Goal: Transaction & Acquisition: Purchase product/service

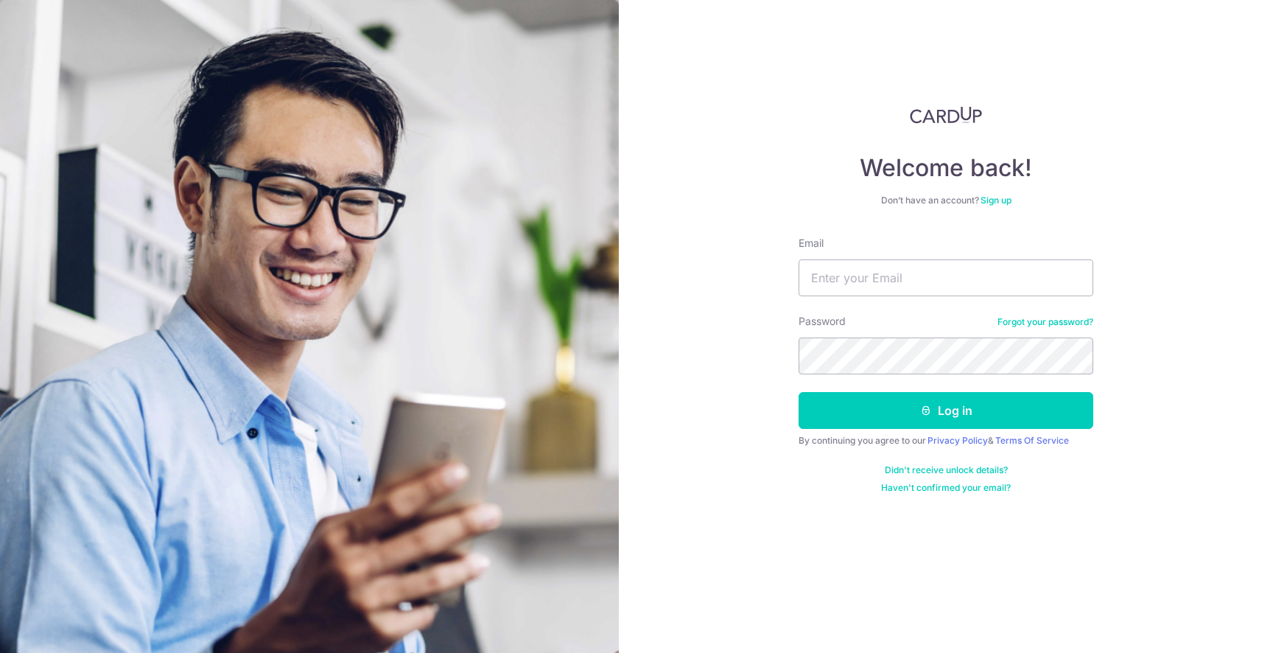
type input "icylilin_91@hotmail.com"
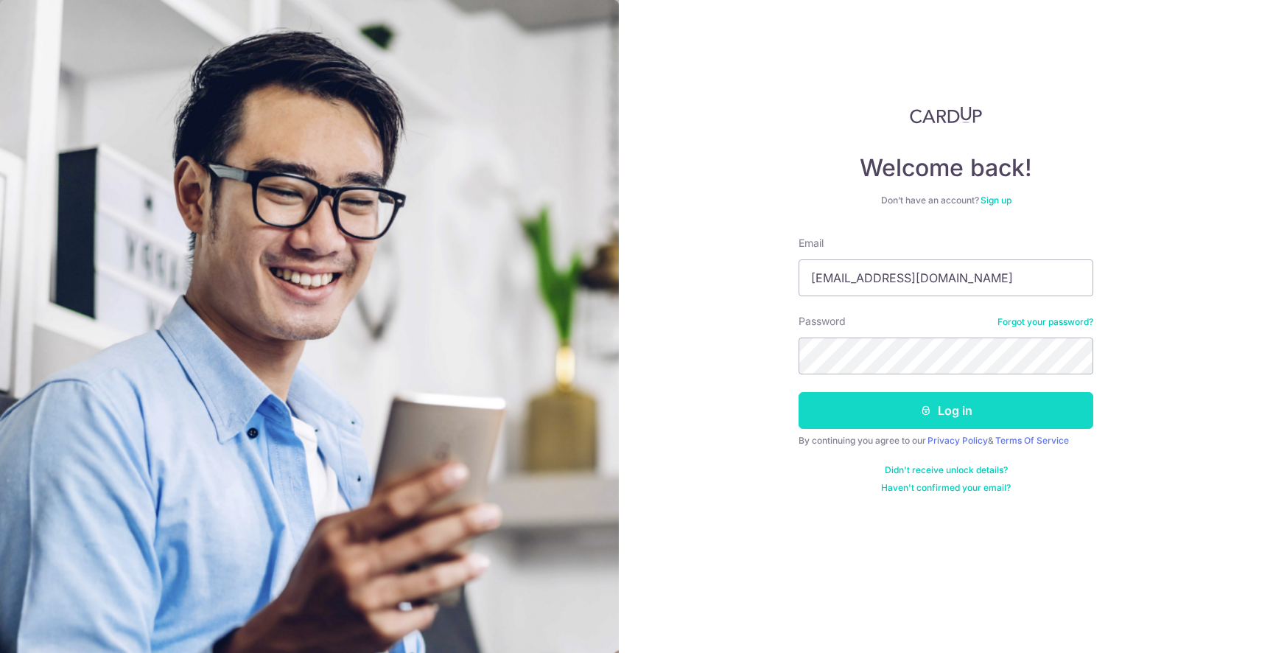
click at [934, 409] on button "Log in" at bounding box center [946, 410] width 295 height 37
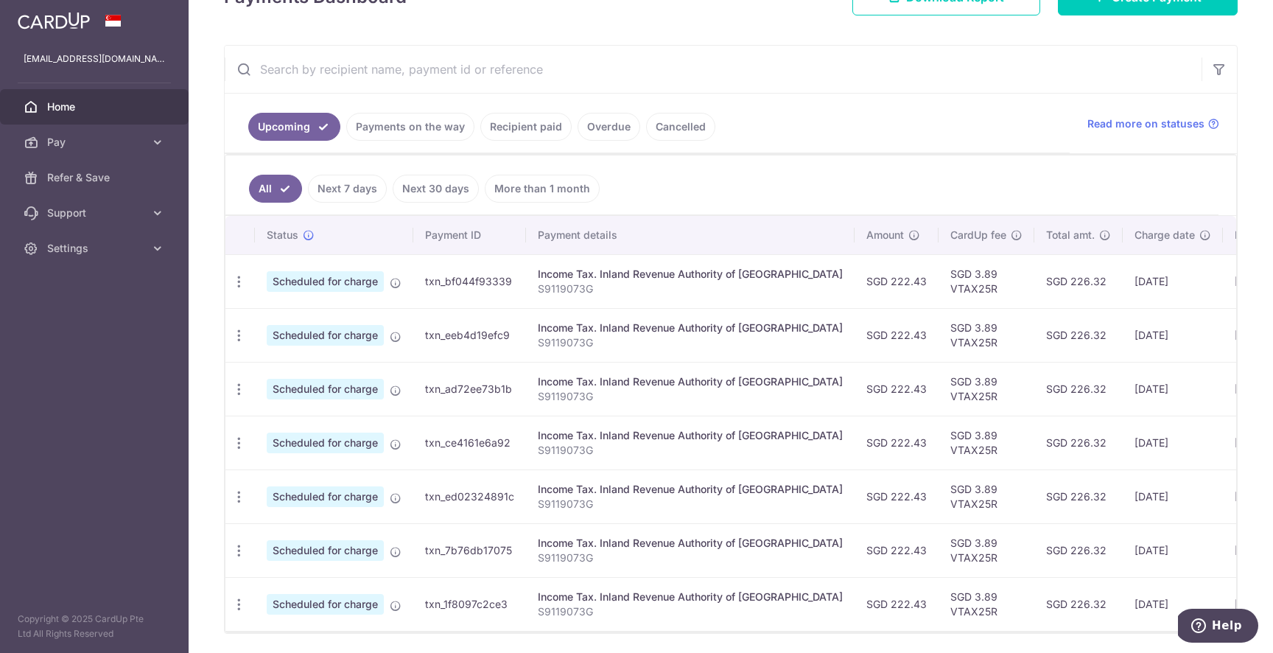
scroll to position [298, 0]
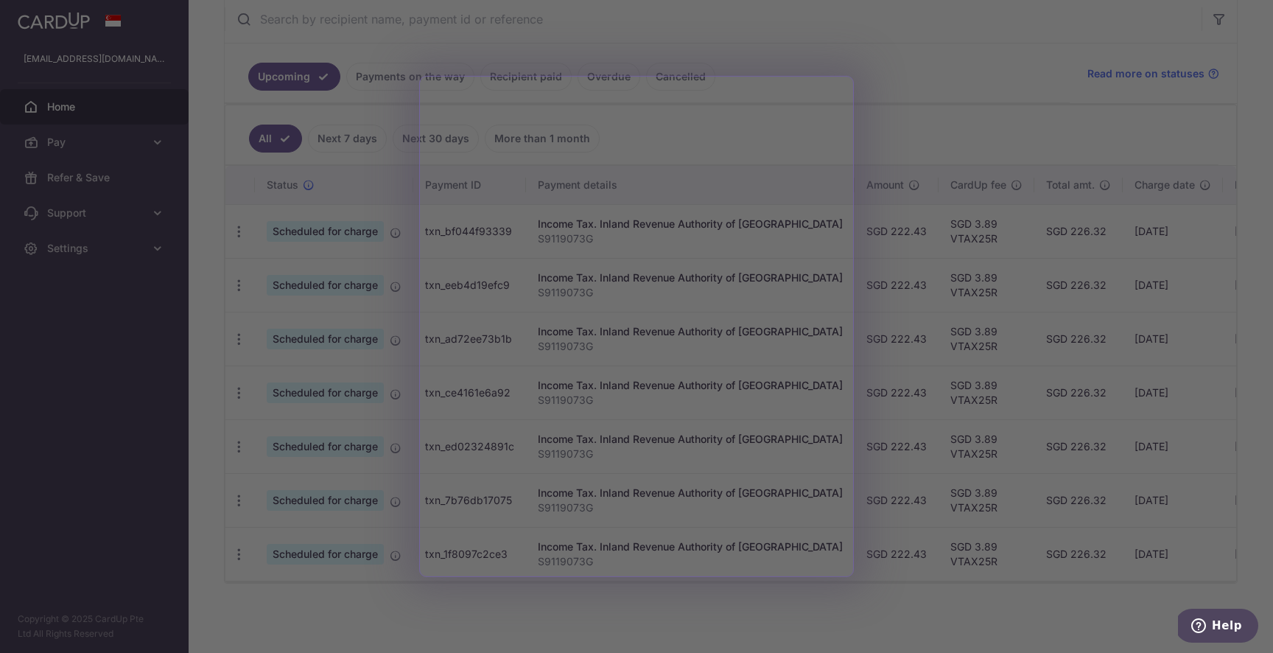
click at [902, 156] on div at bounding box center [643, 329] width 1286 height 659
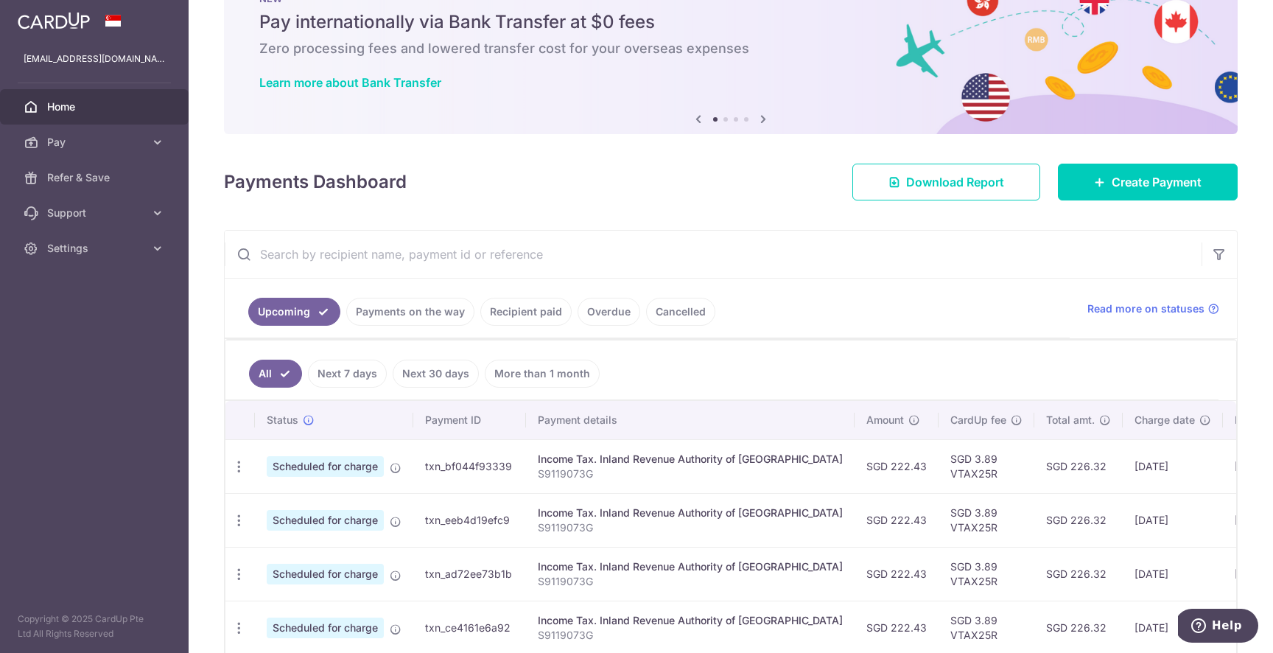
scroll to position [0, 0]
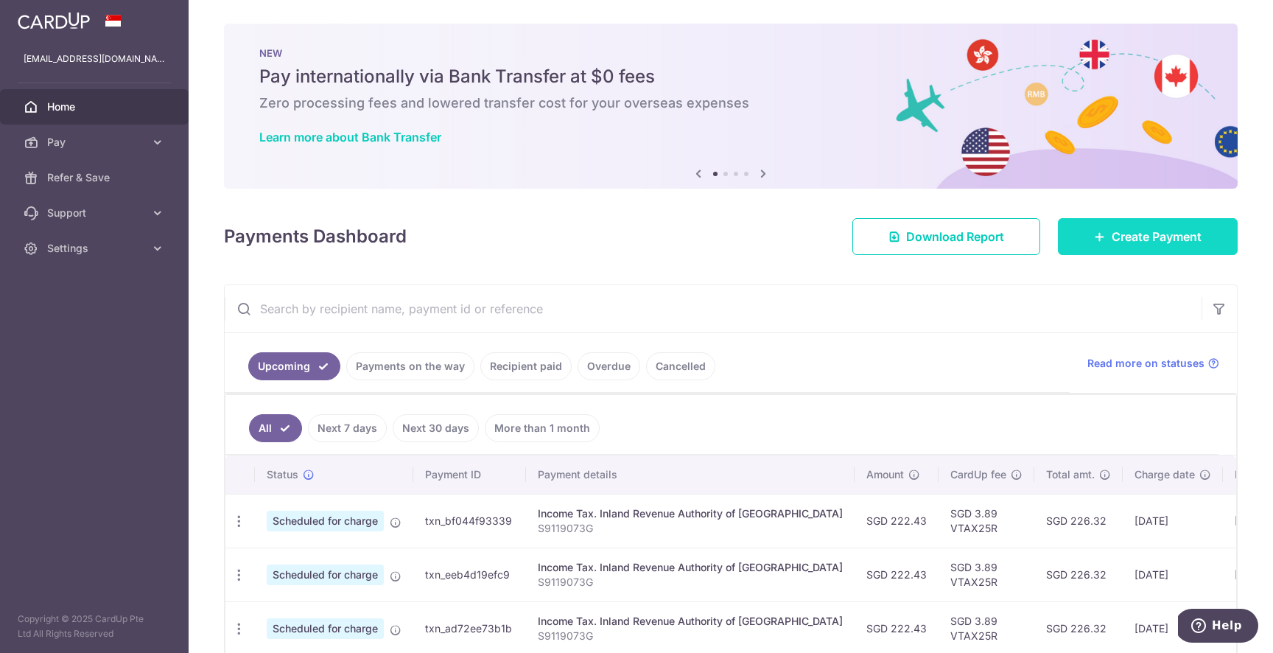
click at [1091, 228] on link "Create Payment" at bounding box center [1148, 236] width 180 height 37
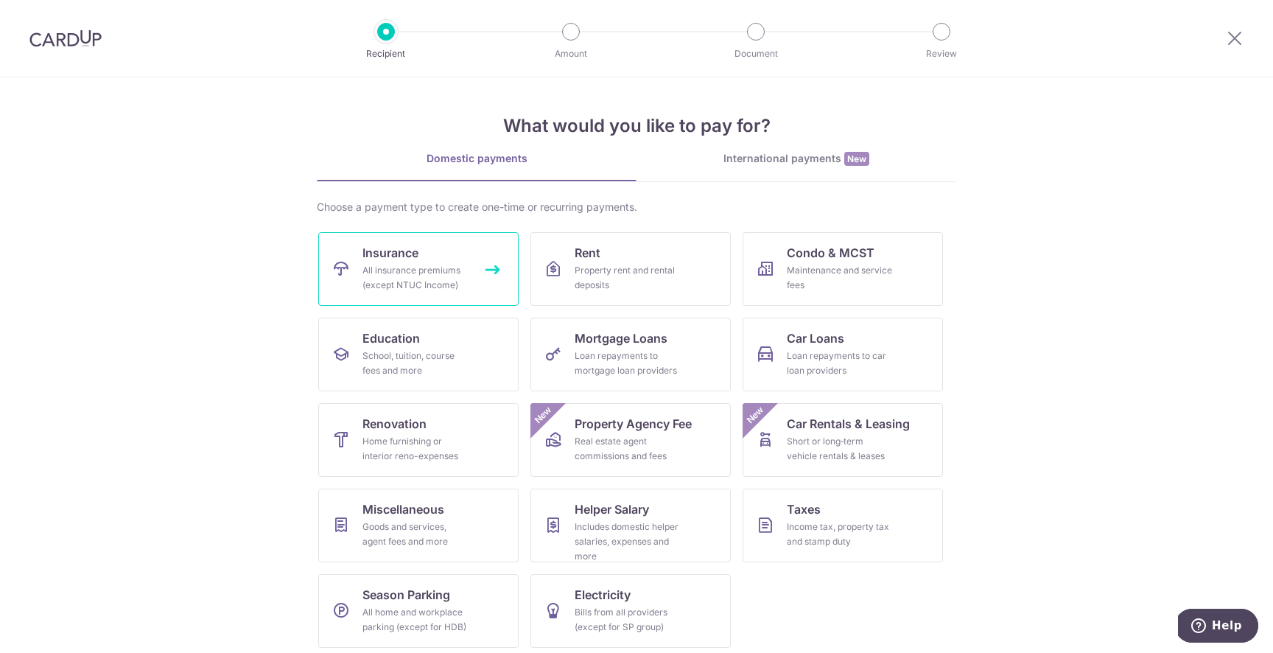
click at [435, 270] on div "All insurance premiums (except NTUC Income)" at bounding box center [416, 277] width 106 height 29
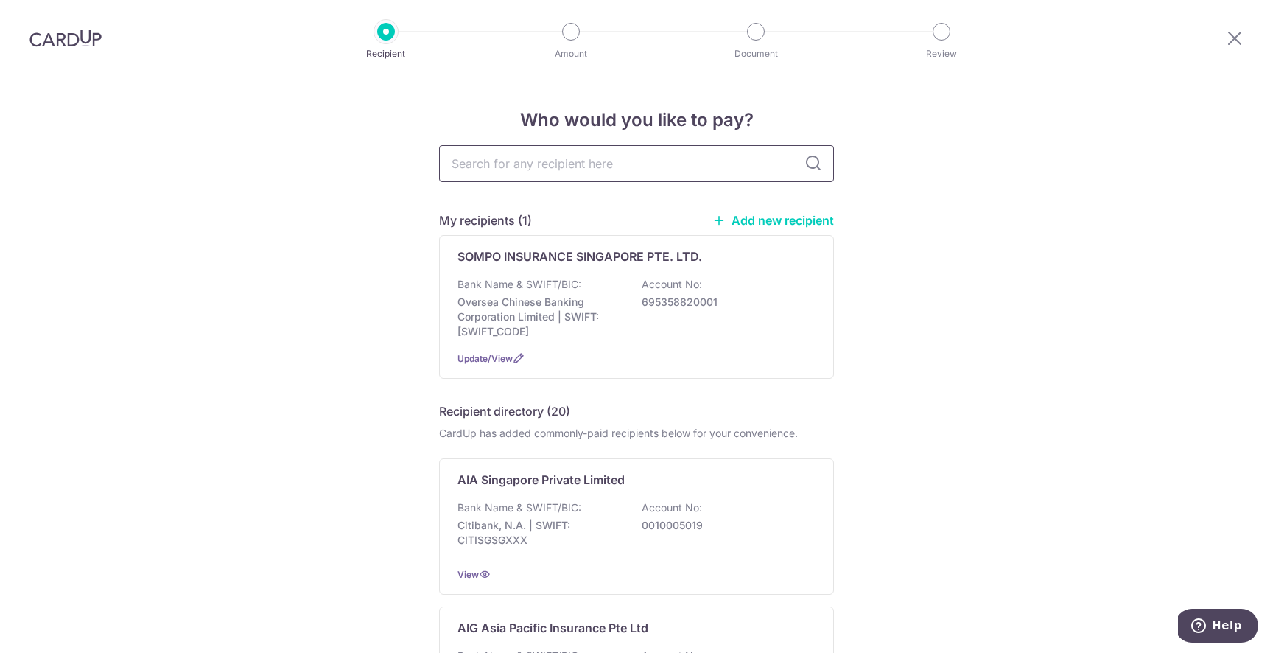
click at [573, 162] on input "text" at bounding box center [636, 163] width 395 height 37
type input "singlife"
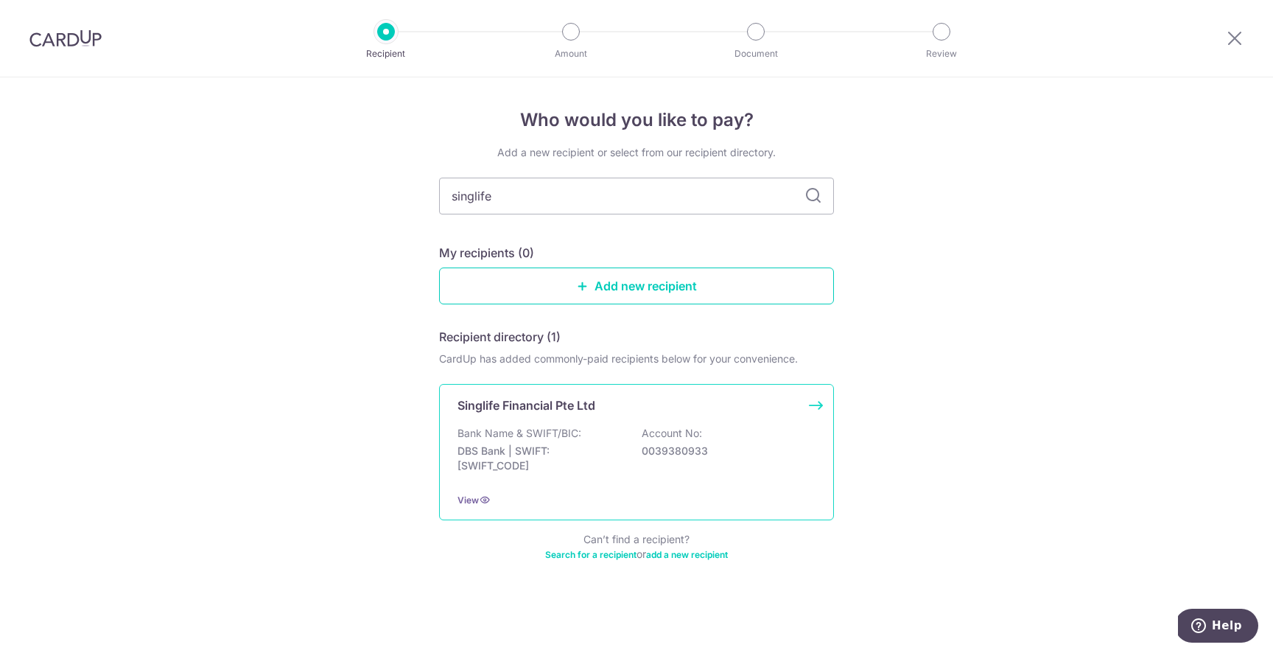
click at [586, 438] on div "Bank Name & SWIFT/BIC: DBS Bank | SWIFT: DBSSSGSGXXX Account No: 0039380933" at bounding box center [637, 453] width 358 height 55
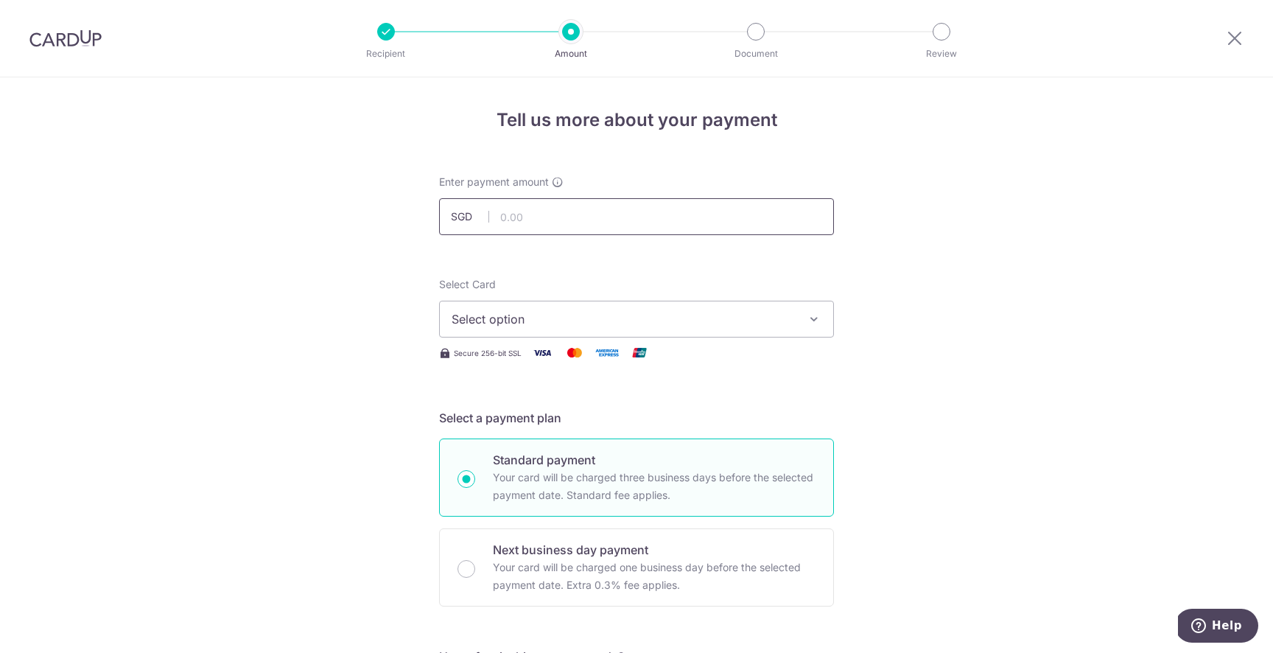
click at [603, 218] on input "text" at bounding box center [636, 216] width 395 height 37
type input "271.24"
click at [773, 321] on span "Select option" at bounding box center [623, 319] width 343 height 18
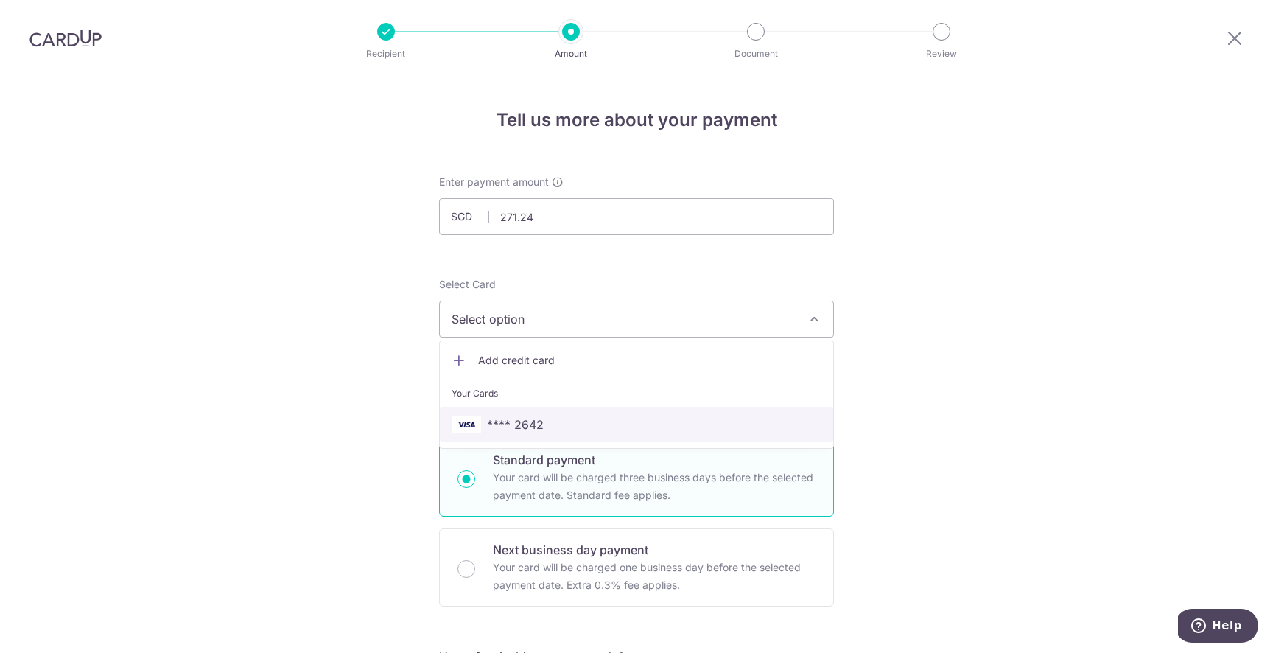
click at [732, 413] on link "**** 2642" at bounding box center [636, 424] width 393 height 35
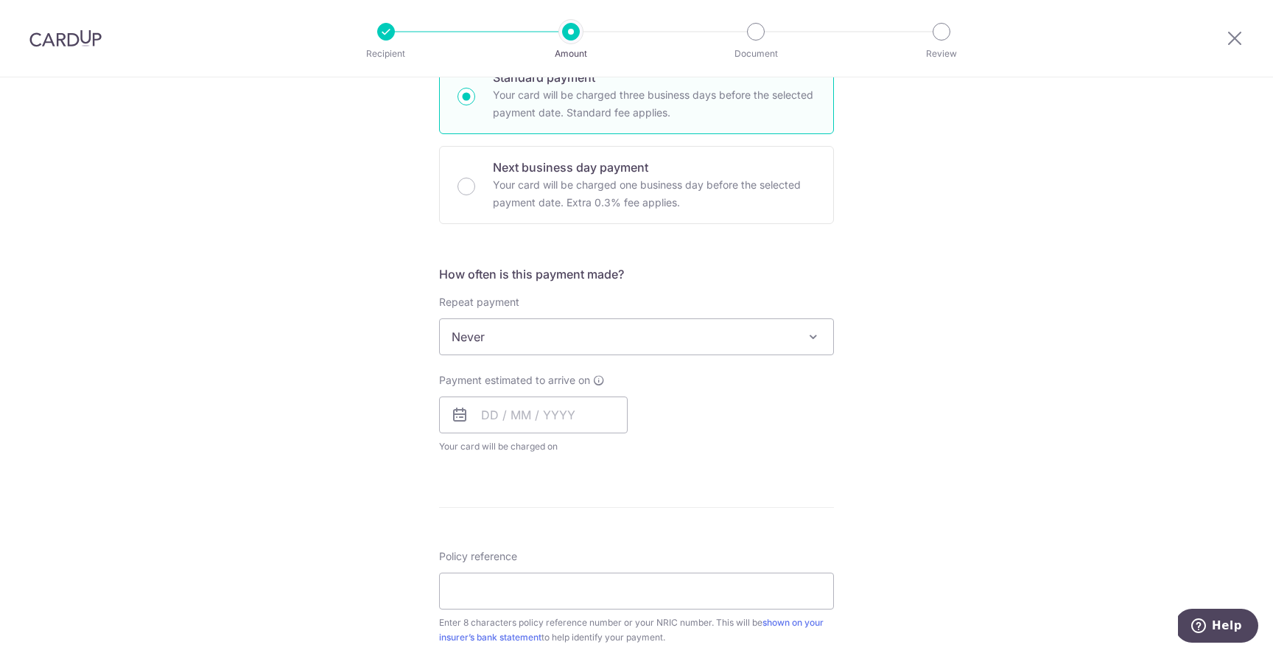
scroll to position [393, 0]
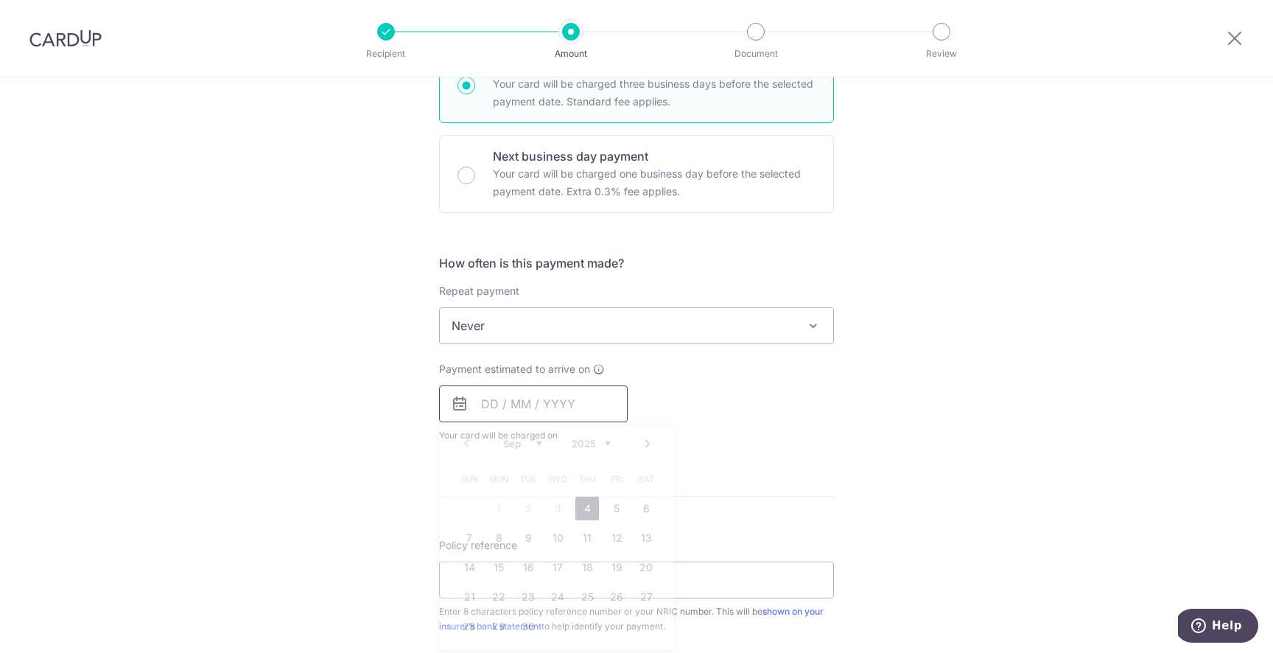
click at [475, 401] on input "text" at bounding box center [533, 403] width 189 height 37
click at [519, 595] on link "23" at bounding box center [529, 597] width 24 height 24
type input "23/09/2025"
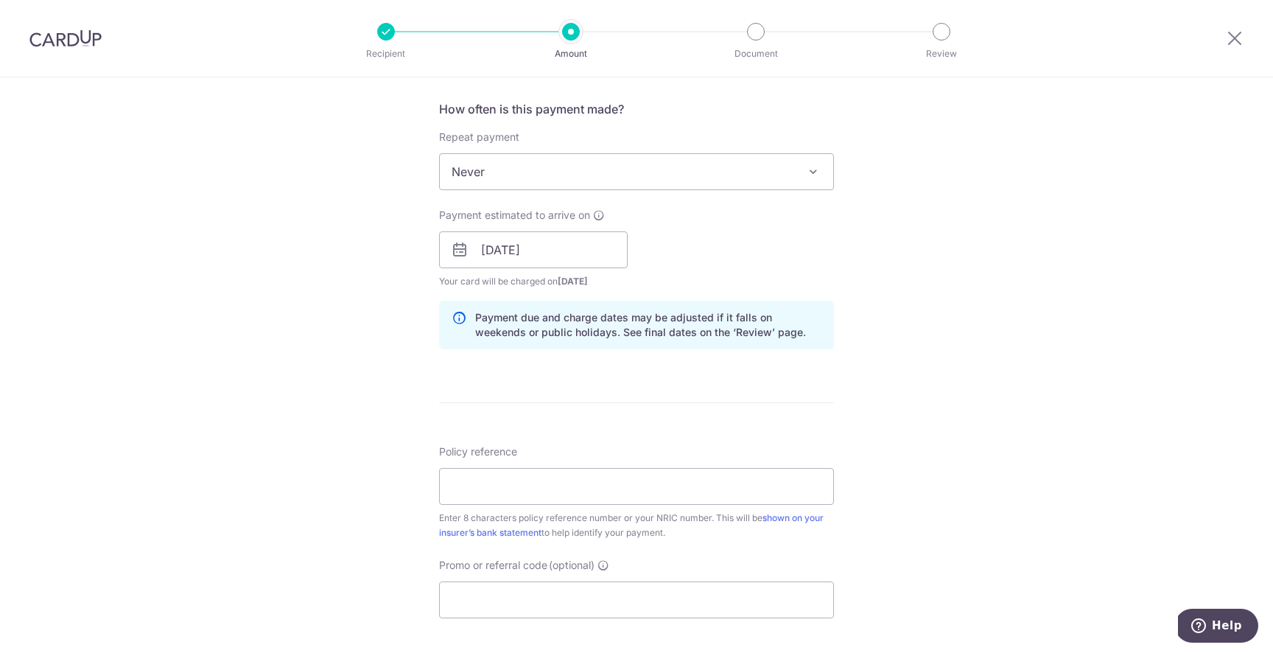
scroll to position [620, 0]
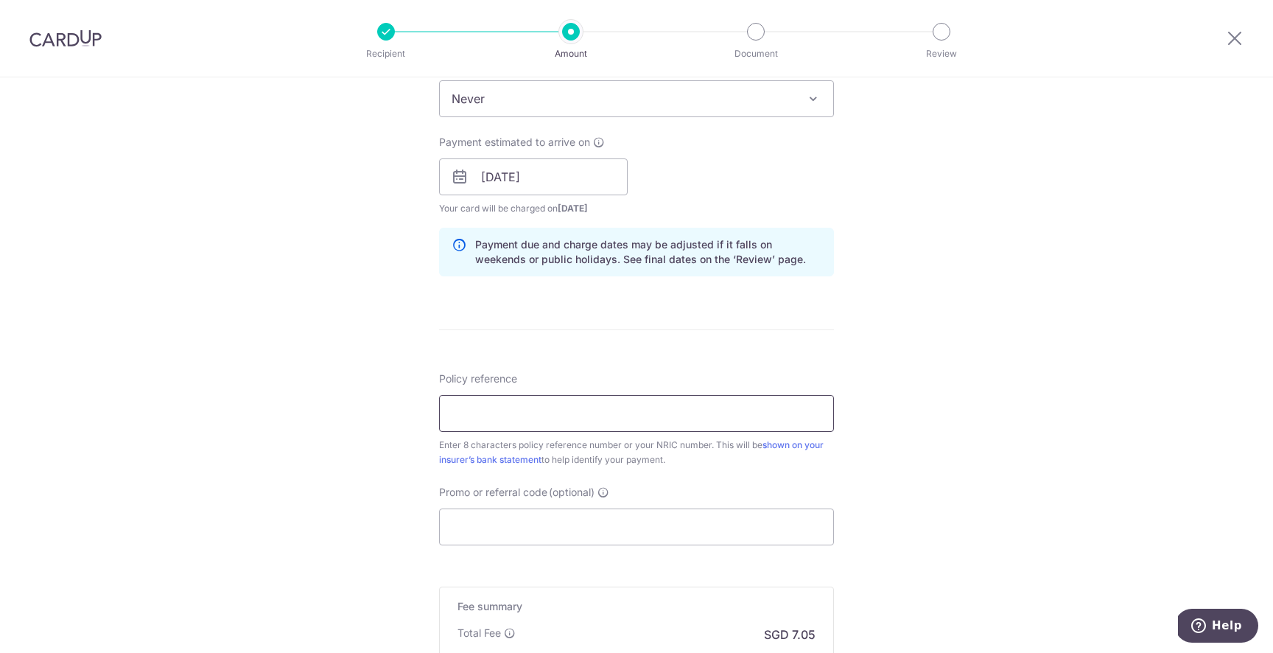
click at [646, 405] on input "Policy reference" at bounding box center [636, 413] width 395 height 37
type input "E8268248"
click at [551, 523] on input "Promo or referral code (optional)" at bounding box center [636, 526] width 395 height 37
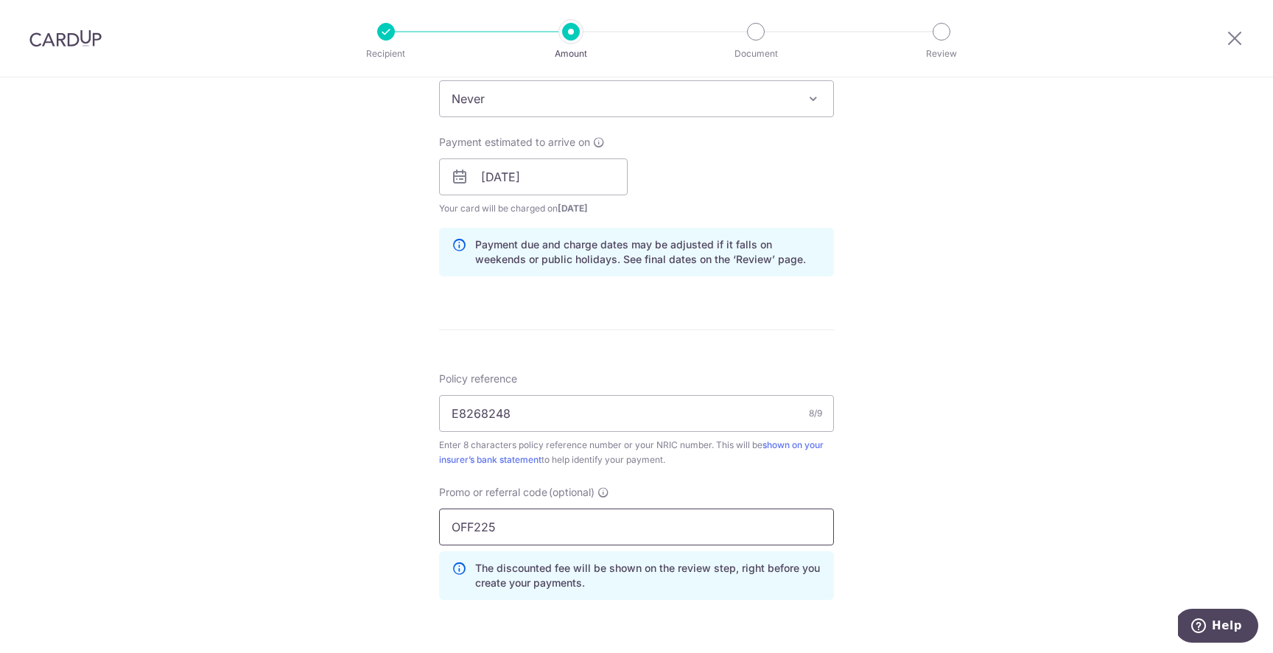
type input "OFF225"
click at [928, 453] on div "Tell us more about your payment Enter payment amount SGD 271.24 271.24 Select C…" at bounding box center [636, 187] width 1273 height 1460
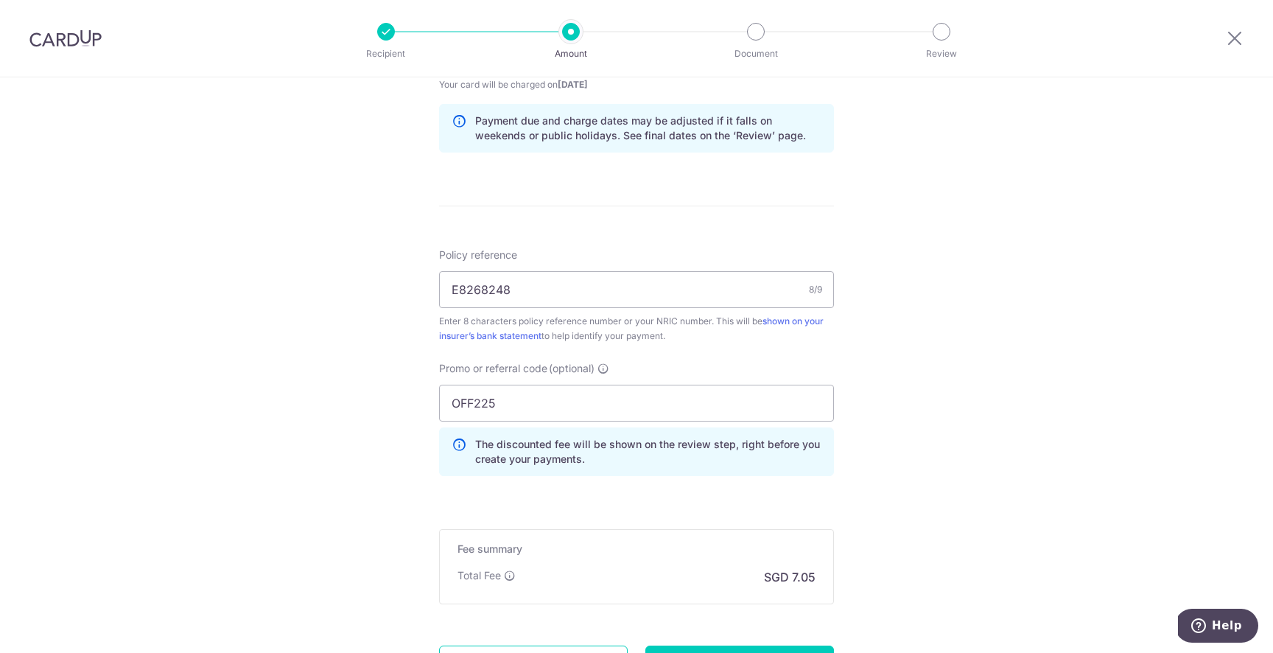
scroll to position [816, 0]
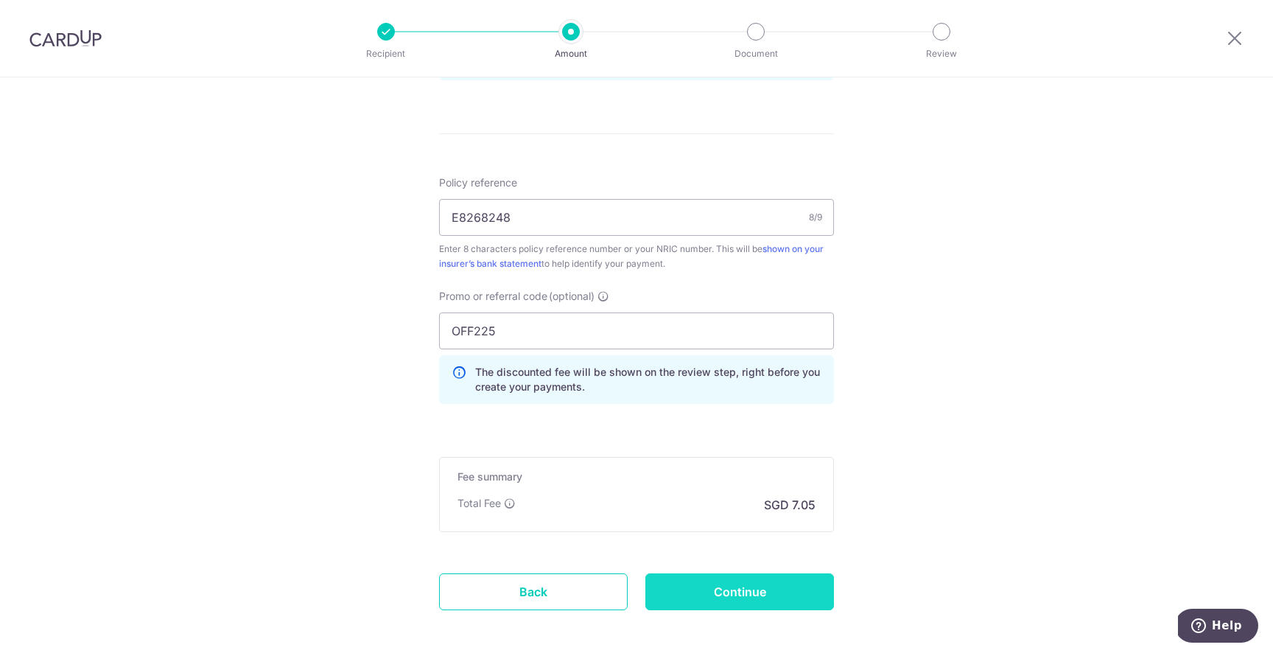
click at [797, 588] on input "Continue" at bounding box center [739, 591] width 189 height 37
type input "Create Schedule"
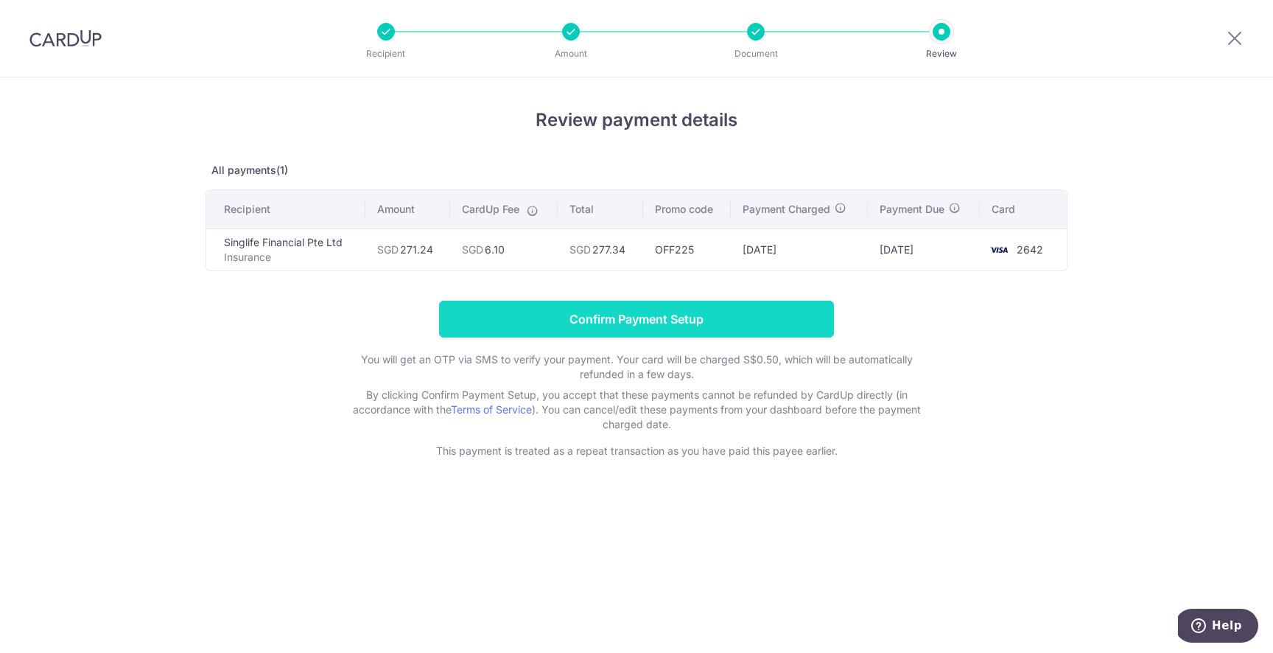
click at [782, 314] on input "Confirm Payment Setup" at bounding box center [636, 319] width 395 height 37
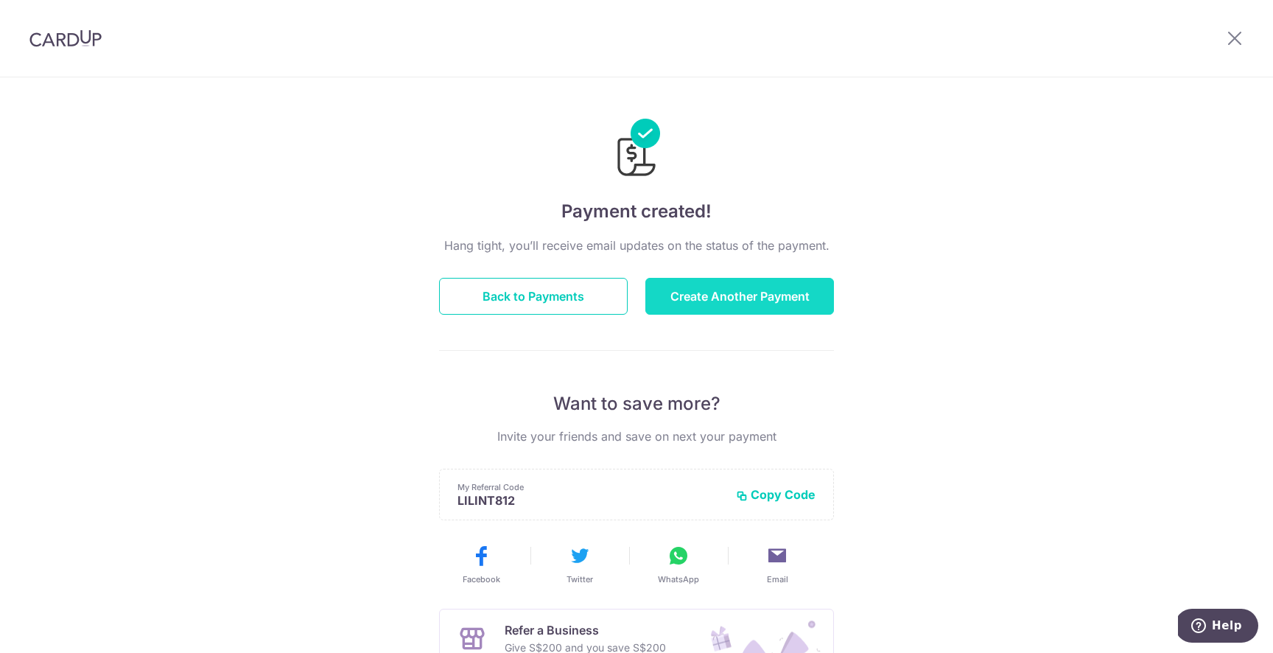
click at [757, 298] on button "Create Another Payment" at bounding box center [739, 296] width 189 height 37
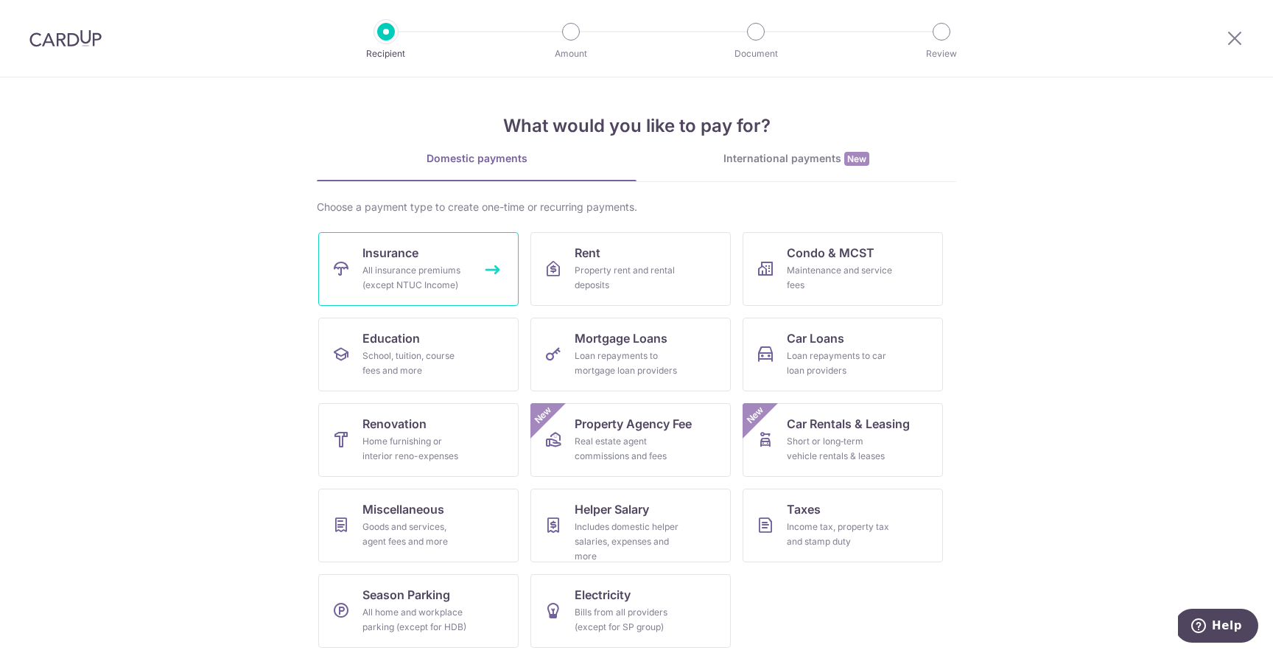
click at [463, 258] on link "Insurance All insurance premiums (except NTUC Income)" at bounding box center [418, 269] width 200 height 74
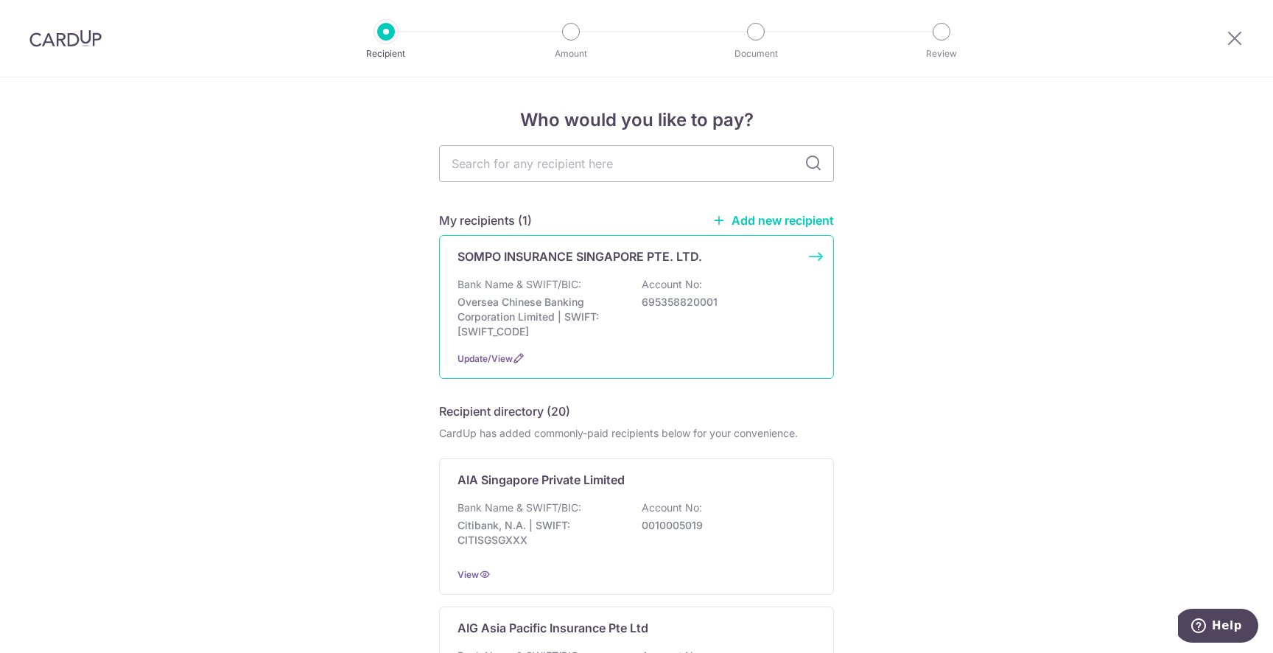
click at [682, 346] on div "SOMPO INSURANCE SINGAPORE PTE. LTD. Bank Name & SWIFT/BIC: Oversea Chinese Bank…" at bounding box center [636, 307] width 395 height 144
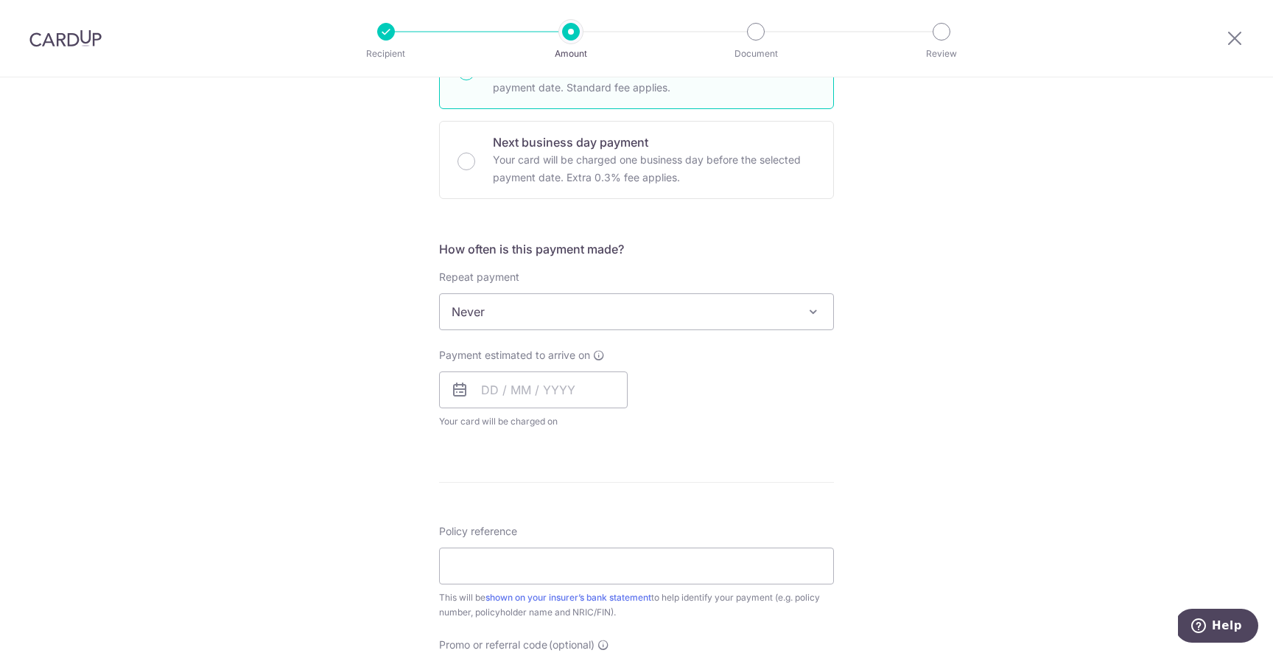
scroll to position [757, 0]
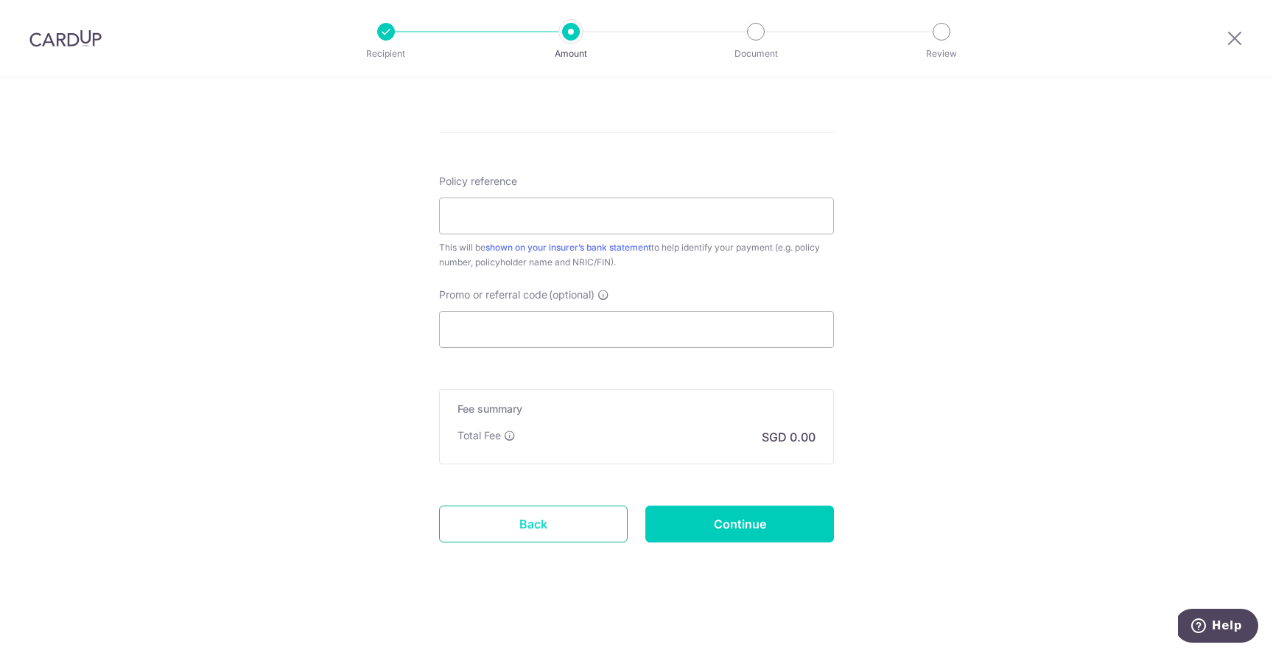
click at [530, 533] on link "Back" at bounding box center [533, 523] width 189 height 37
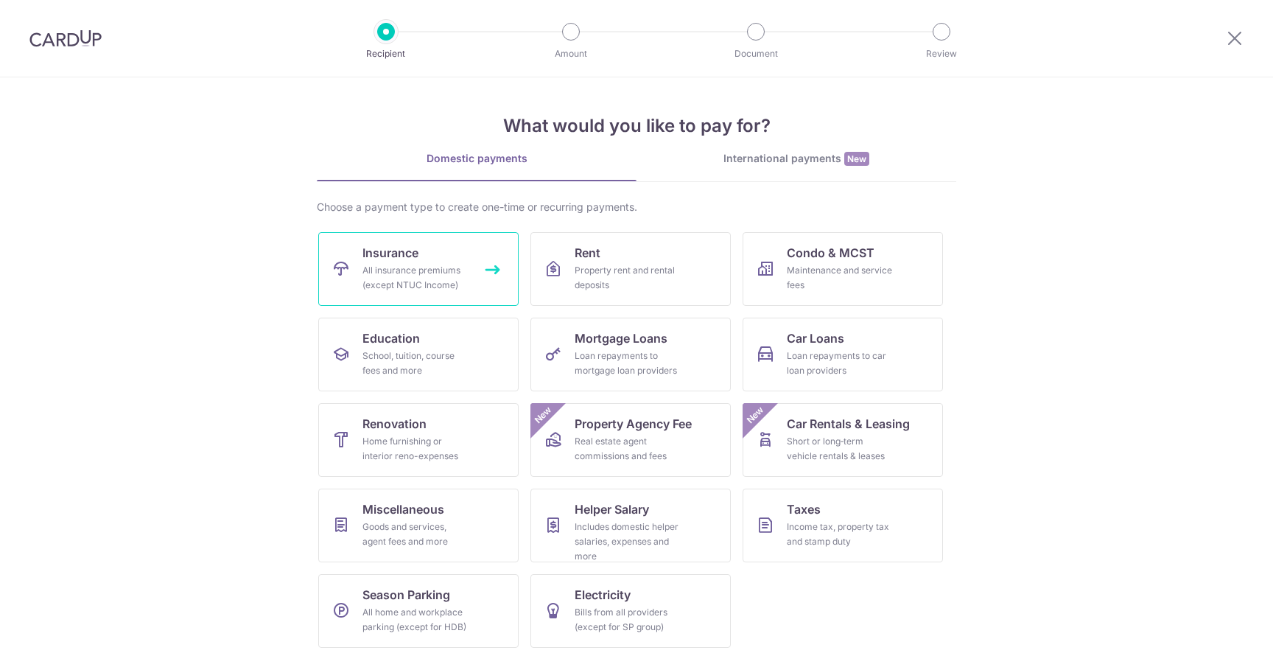
click at [429, 276] on div "All insurance premiums (except NTUC Income)" at bounding box center [416, 277] width 106 height 29
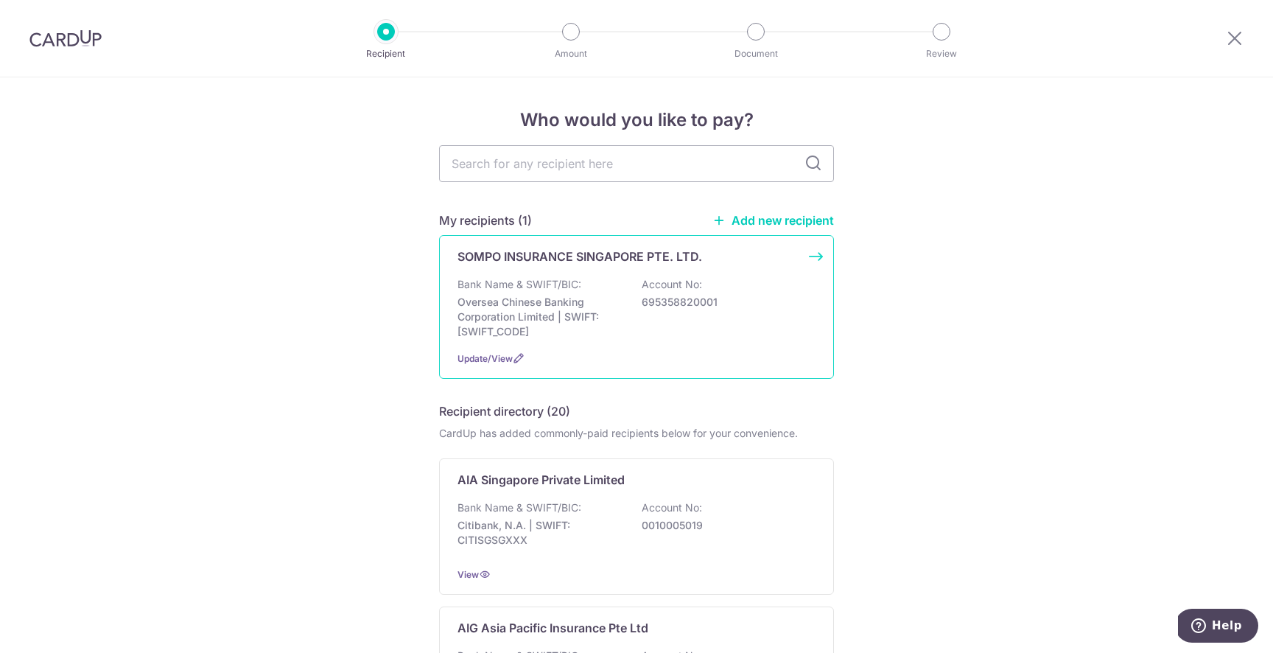
click at [606, 277] on div "Bank Name & SWIFT/BIC: Oversea Chinese Banking Corporation Limited | SWIFT: [SW…" at bounding box center [637, 308] width 358 height 62
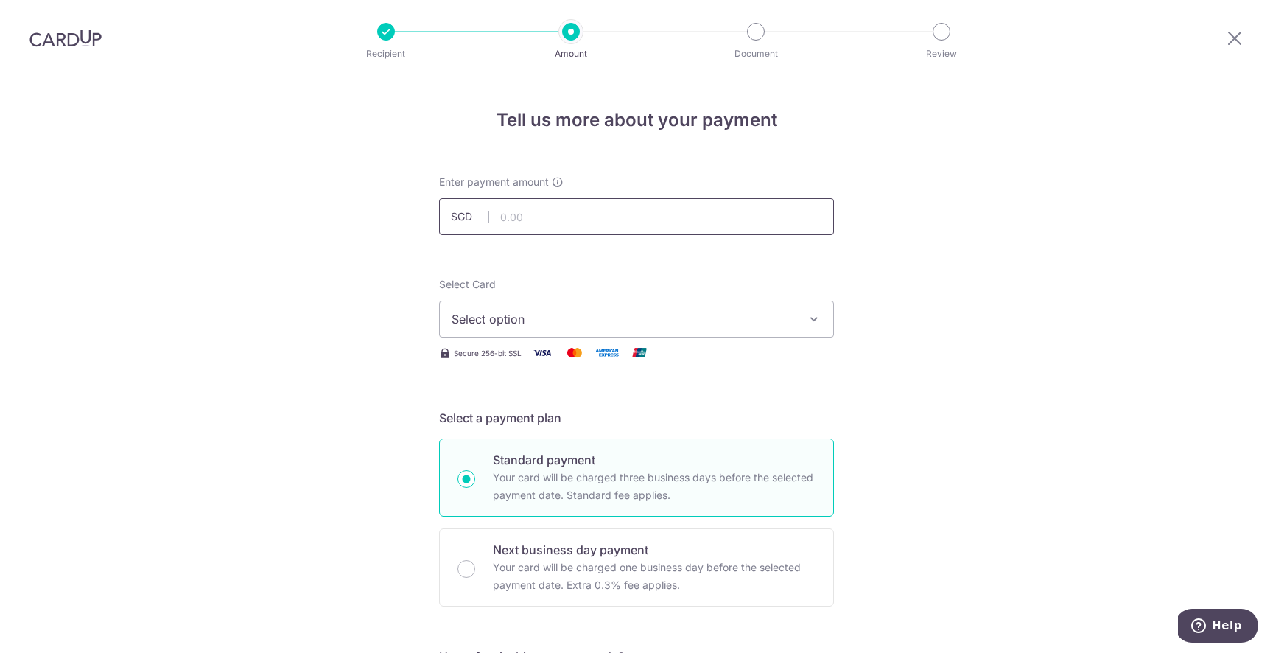
click at [587, 220] on input "text" at bounding box center [636, 216] width 395 height 37
type input "316.10"
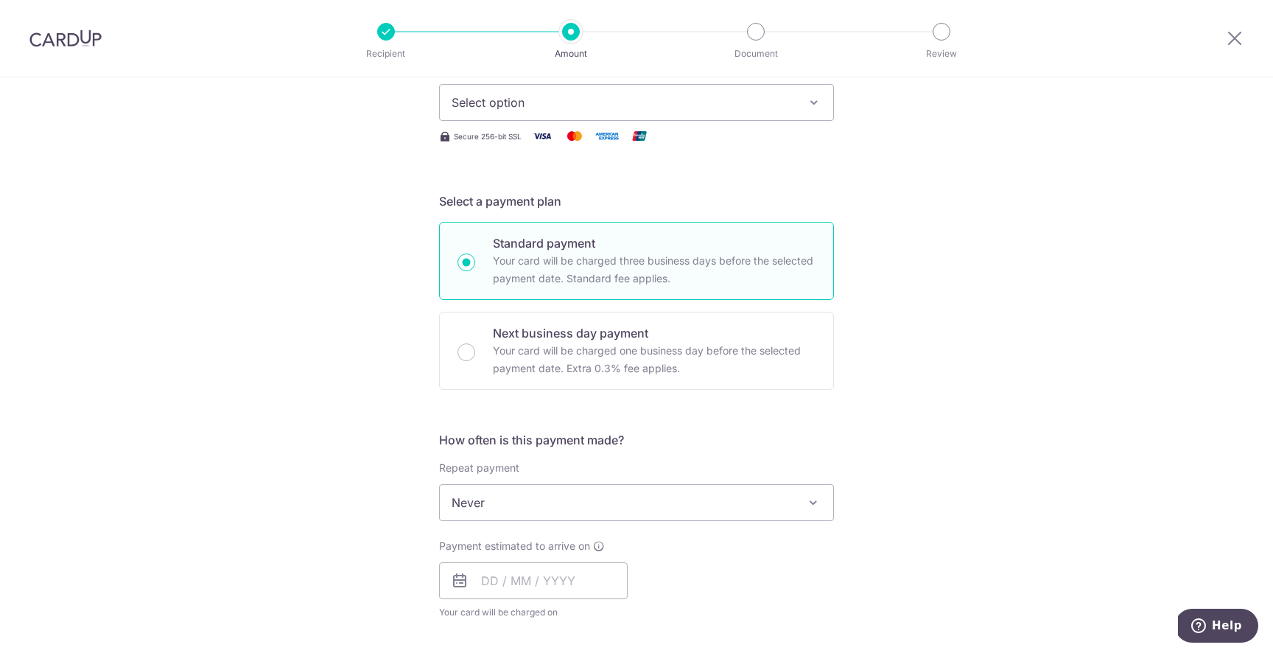
scroll to position [441, 0]
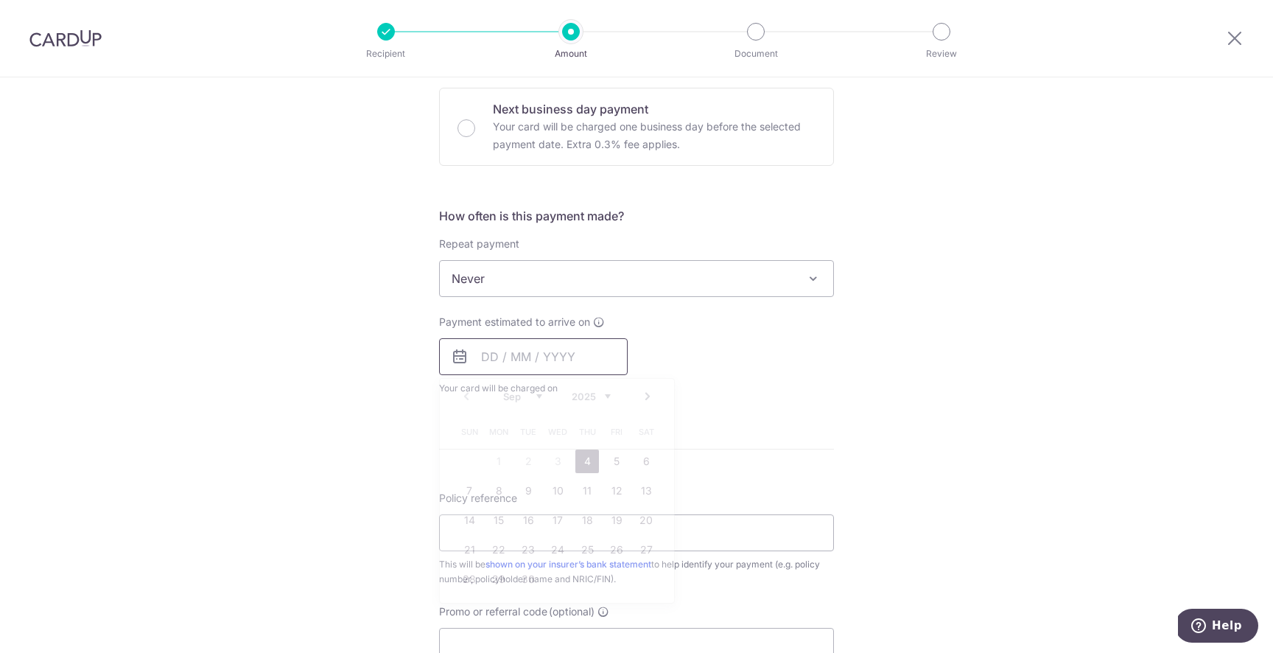
click at [557, 364] on input "text" at bounding box center [533, 356] width 189 height 37
click at [640, 396] on link "Next" at bounding box center [648, 397] width 18 height 18
click at [528, 493] on link "7" at bounding box center [529, 491] width 24 height 24
type input "[DATE]"
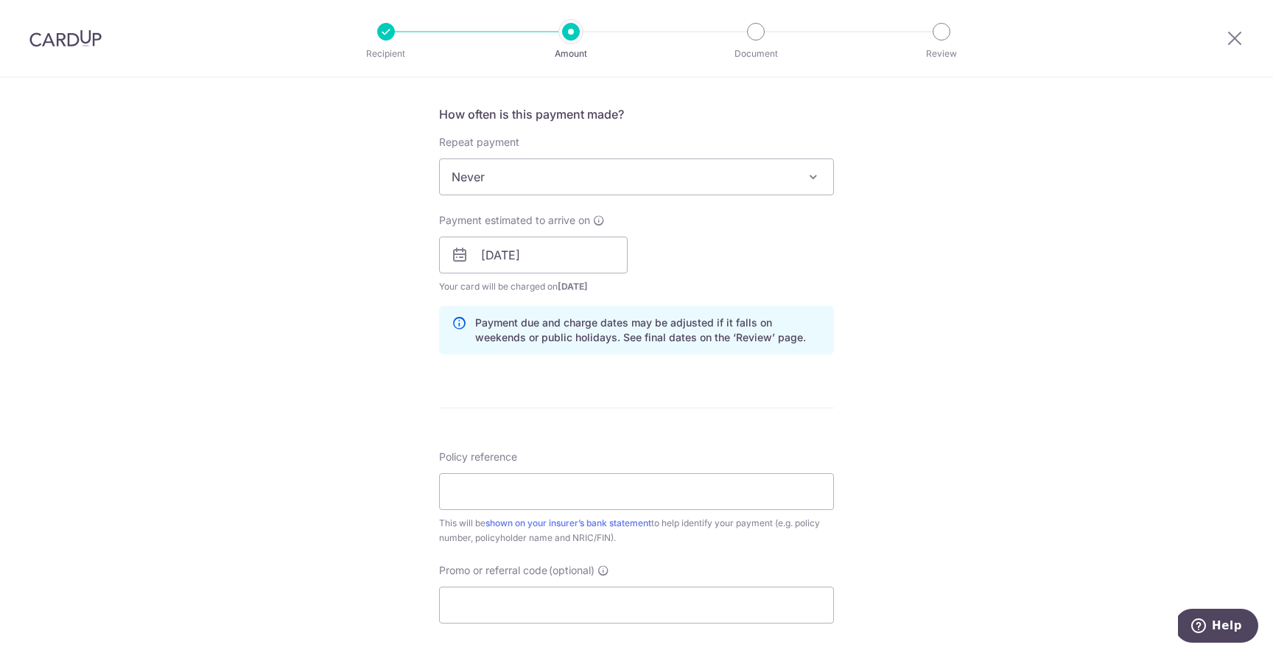
scroll to position [545, 0]
click at [536, 497] on input "Policy reference" at bounding box center [636, 489] width 395 height 37
type input "D24PAST02011992"
click at [531, 608] on input "Promo or referral code (optional)" at bounding box center [636, 602] width 395 height 37
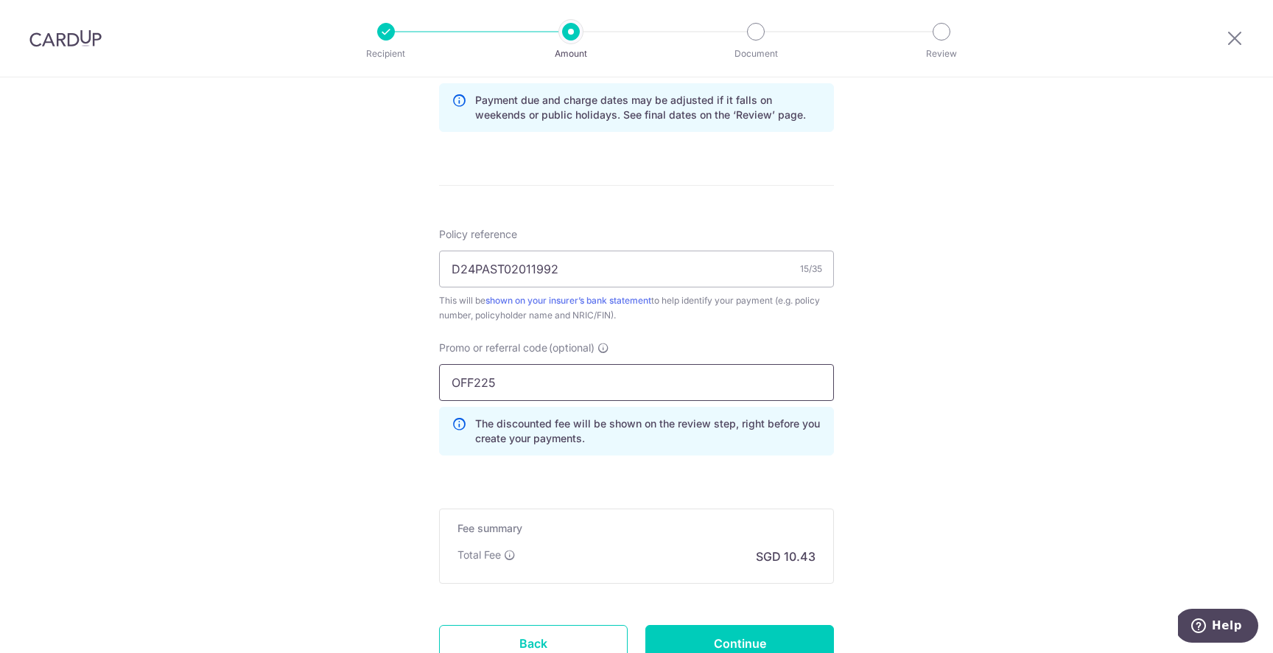
scroll to position [795, 0]
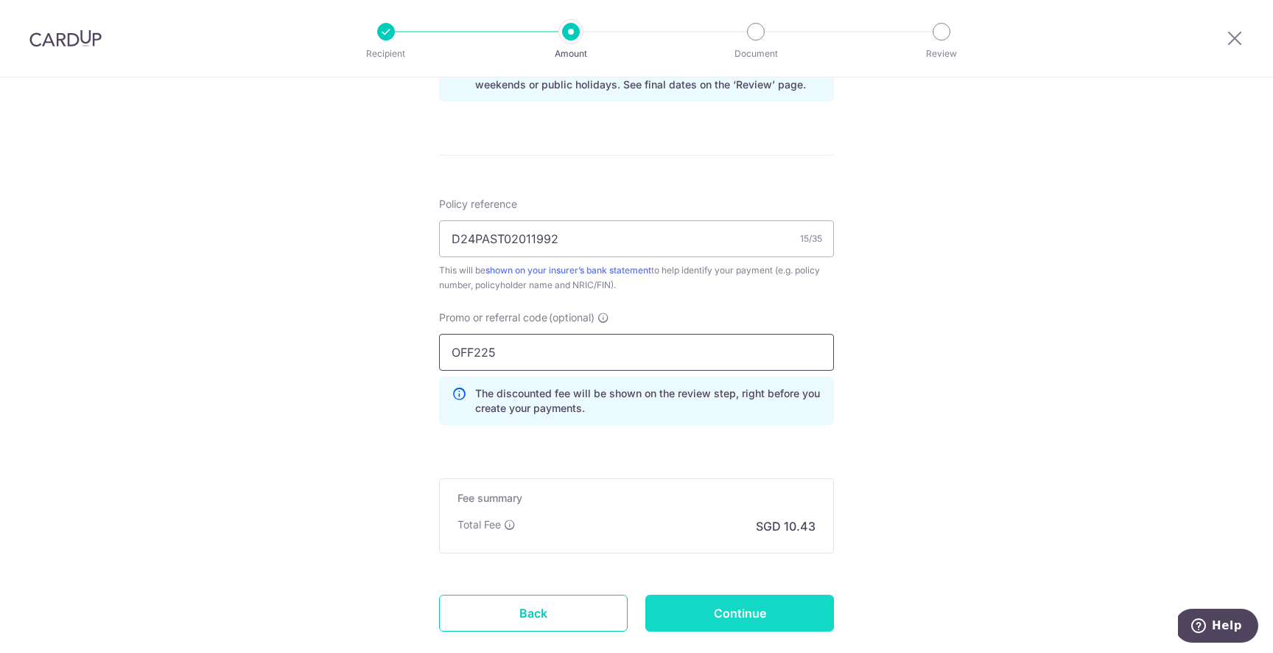
type input "OFF225"
click at [782, 620] on input "Continue" at bounding box center [739, 613] width 189 height 37
type input "Create Schedule"
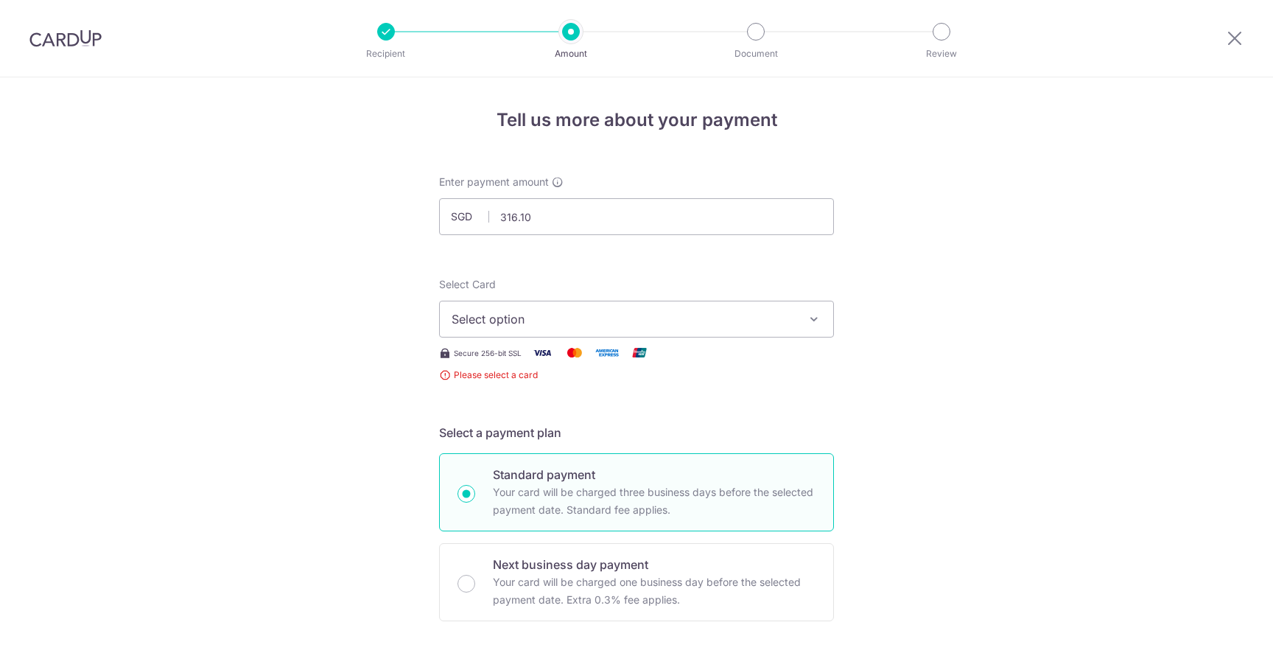
scroll to position [290, 0]
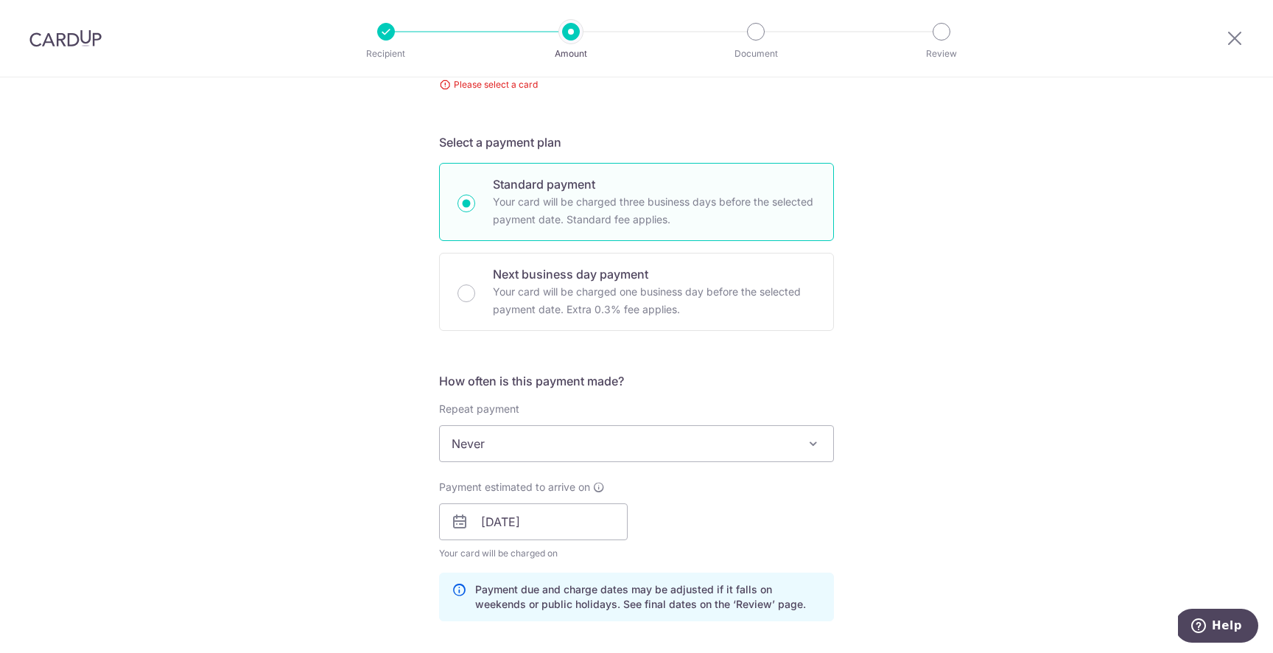
click at [777, 427] on span "Never" at bounding box center [636, 443] width 393 height 35
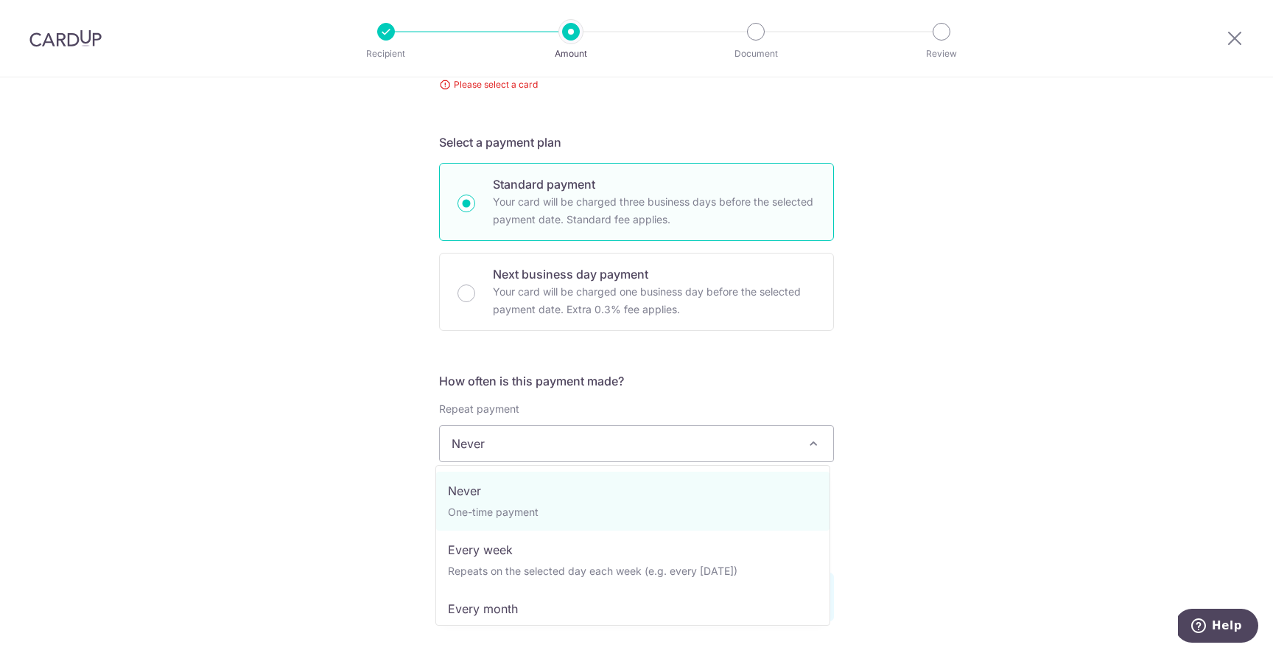
click at [838, 375] on div "Tell us more about your payment Enter payment amount SGD 316.10 316.10 Select C…" at bounding box center [636, 524] width 1273 height 1474
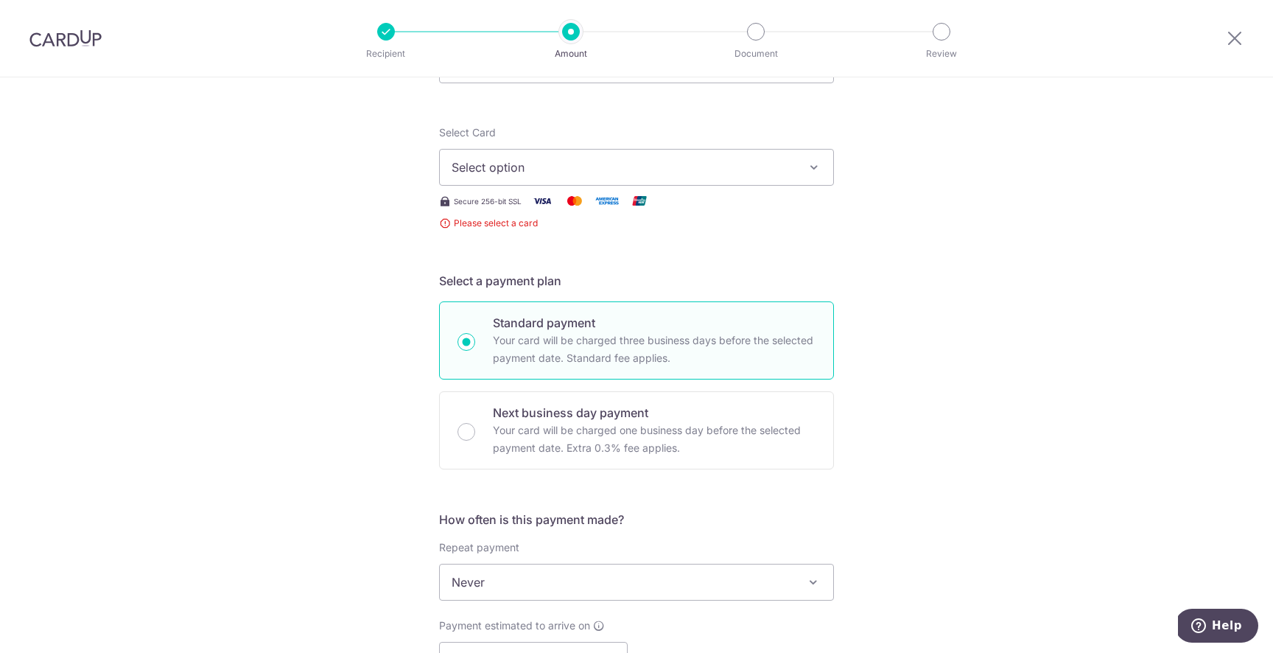
scroll to position [0, 0]
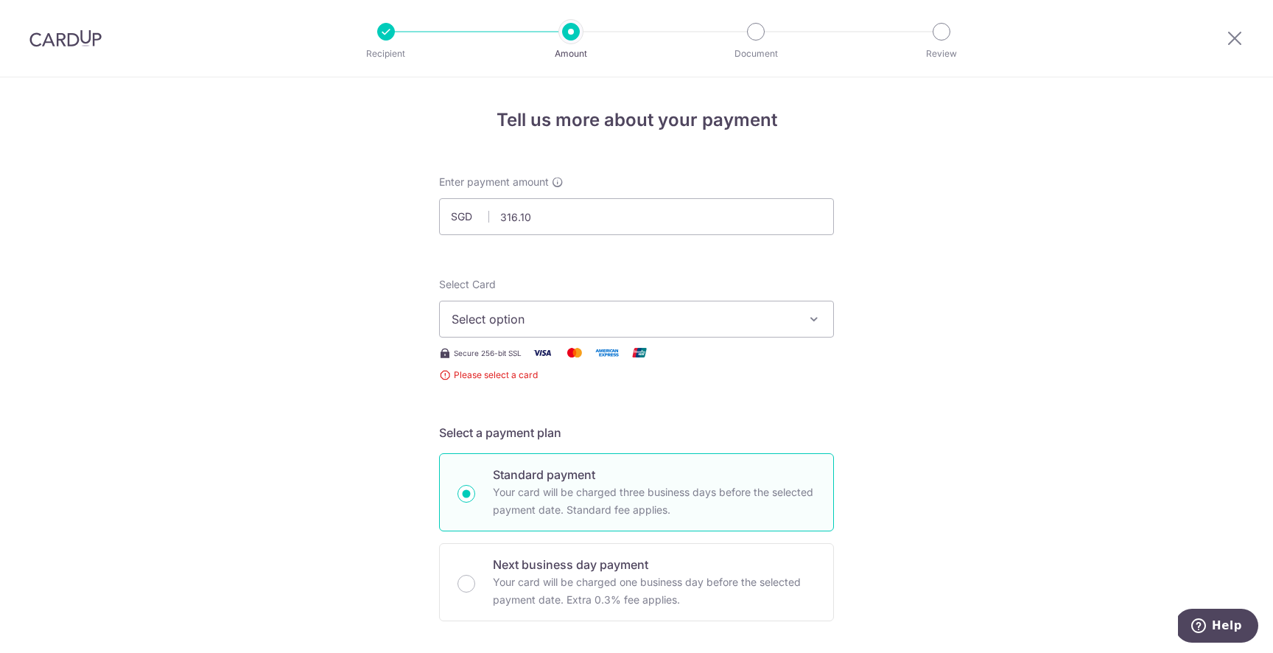
click at [747, 314] on span "Select option" at bounding box center [623, 319] width 343 height 18
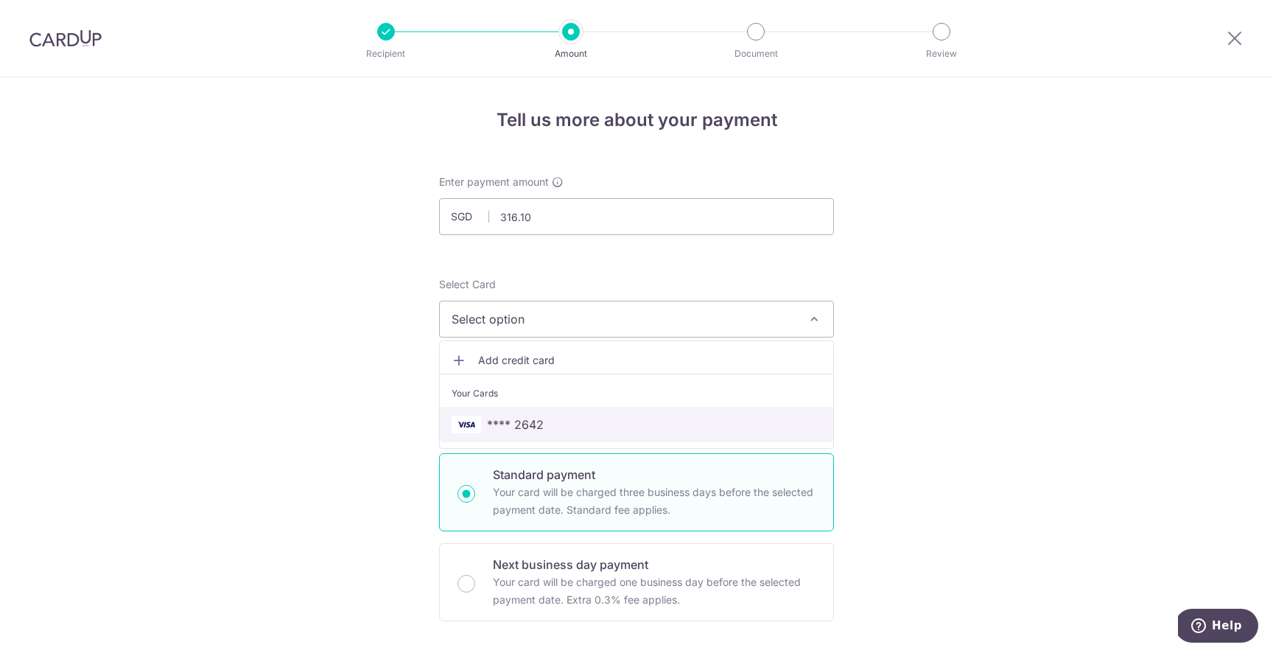
click at [690, 419] on span "**** 2642" at bounding box center [637, 425] width 370 height 18
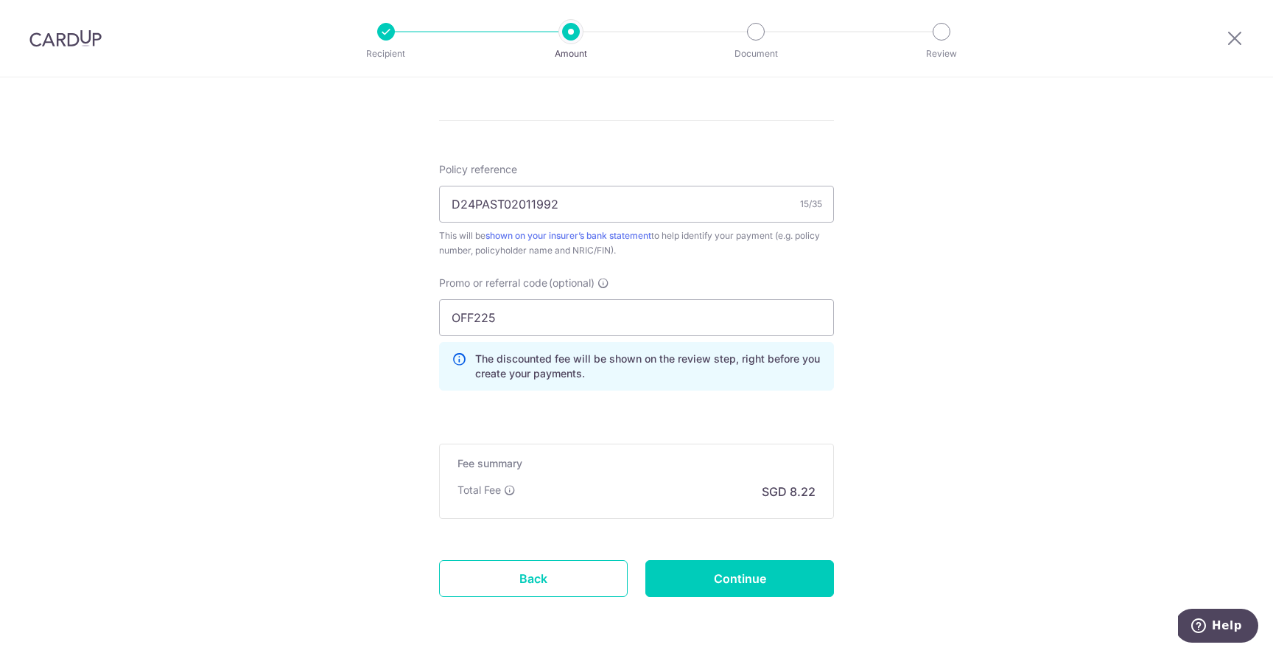
scroll to position [884, 0]
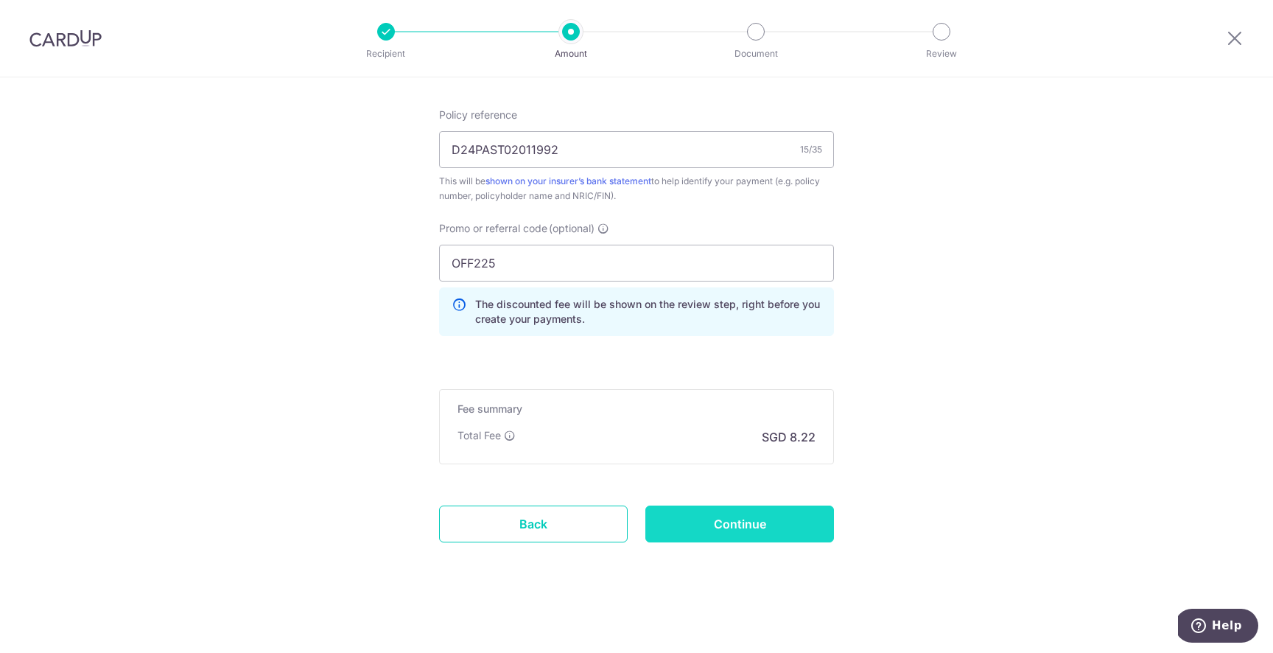
click at [782, 528] on input "Continue" at bounding box center [739, 523] width 189 height 37
type input "Create Schedule"
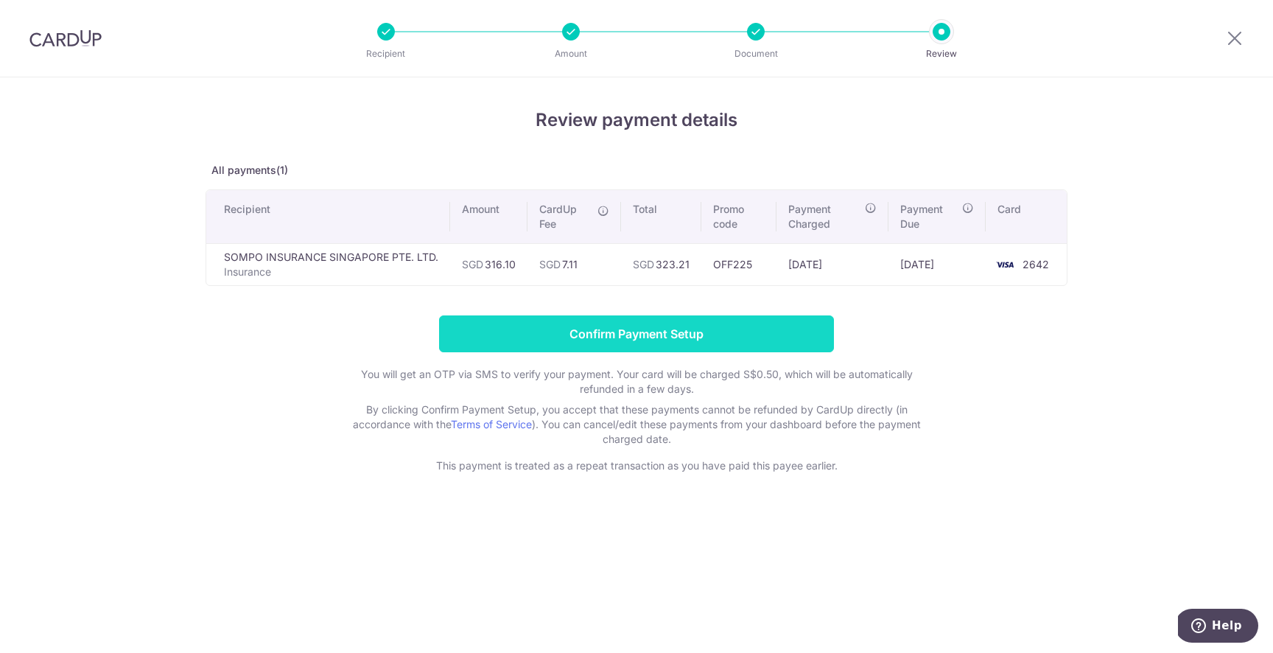
click at [783, 332] on input "Confirm Payment Setup" at bounding box center [636, 333] width 395 height 37
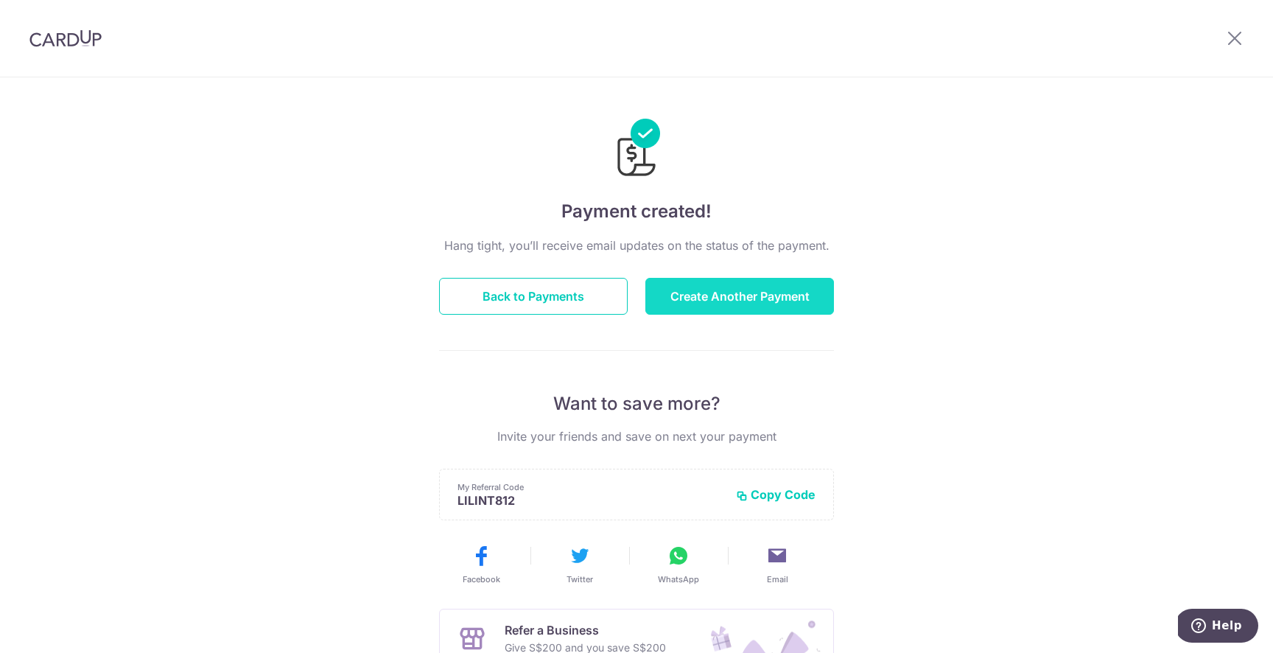
click at [782, 298] on button "Create Another Payment" at bounding box center [739, 296] width 189 height 37
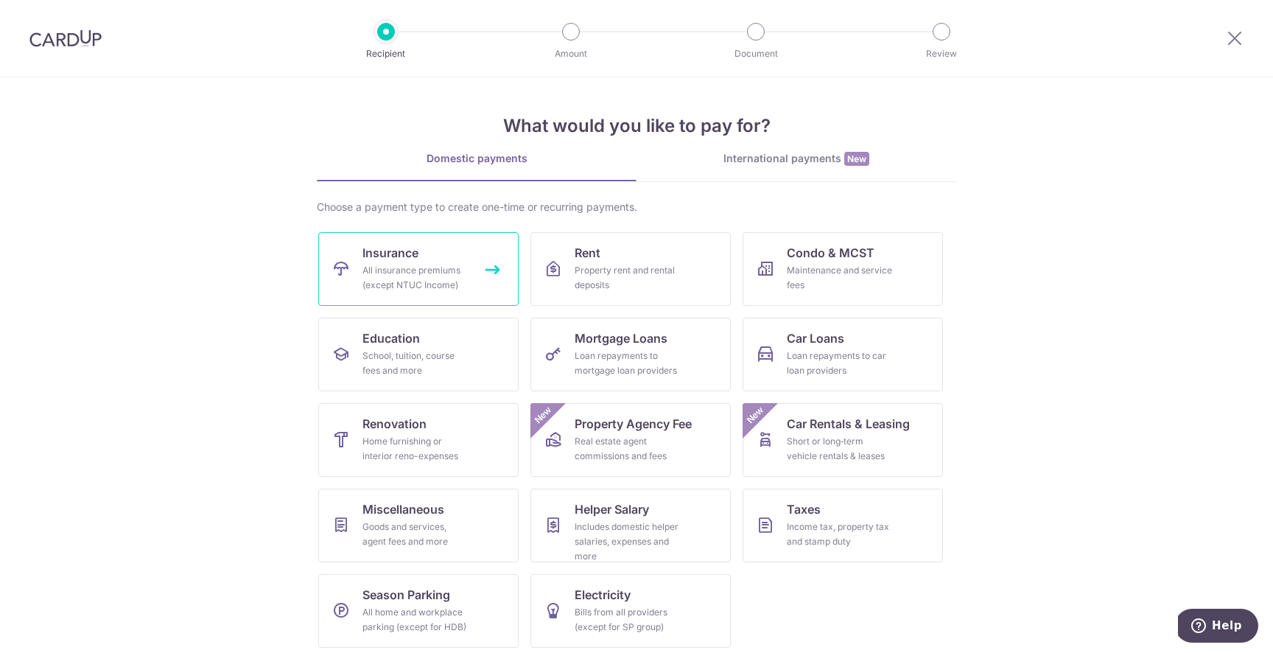
click at [422, 266] on div "All insurance premiums (except NTUC Income)" at bounding box center [416, 277] width 106 height 29
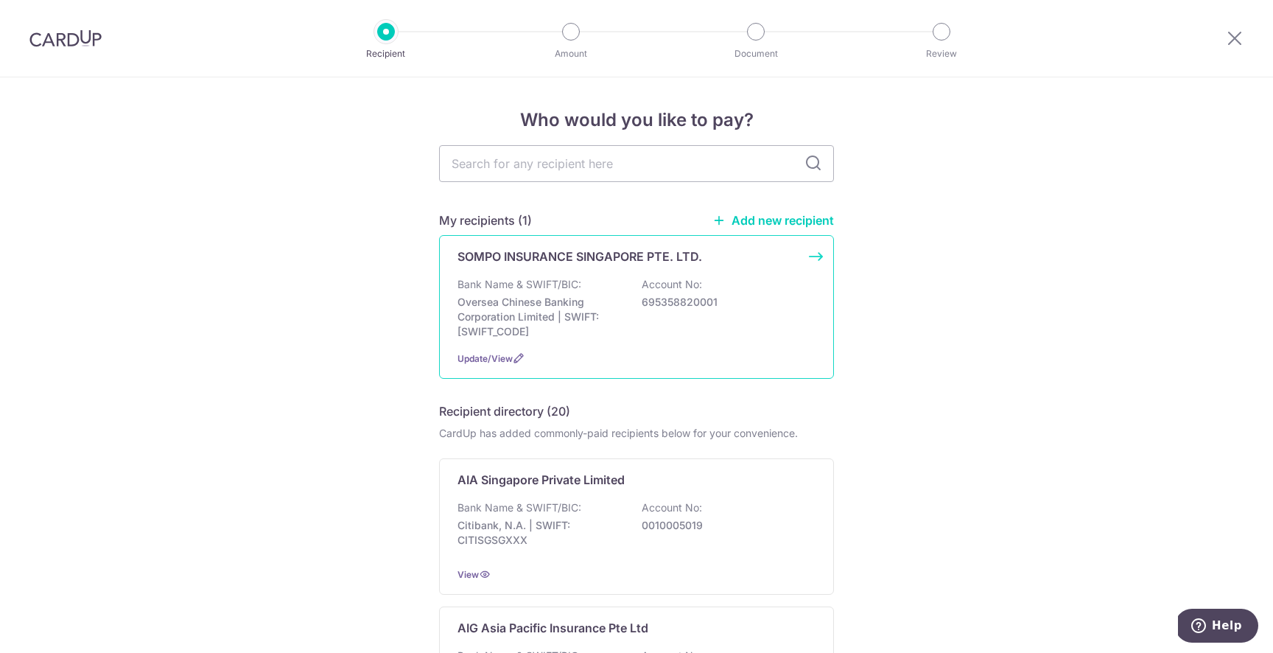
click at [593, 289] on div "Bank Name & SWIFT/BIC: Oversea Chinese Banking Corporation Limited | SWIFT: OCB…" at bounding box center [637, 308] width 358 height 62
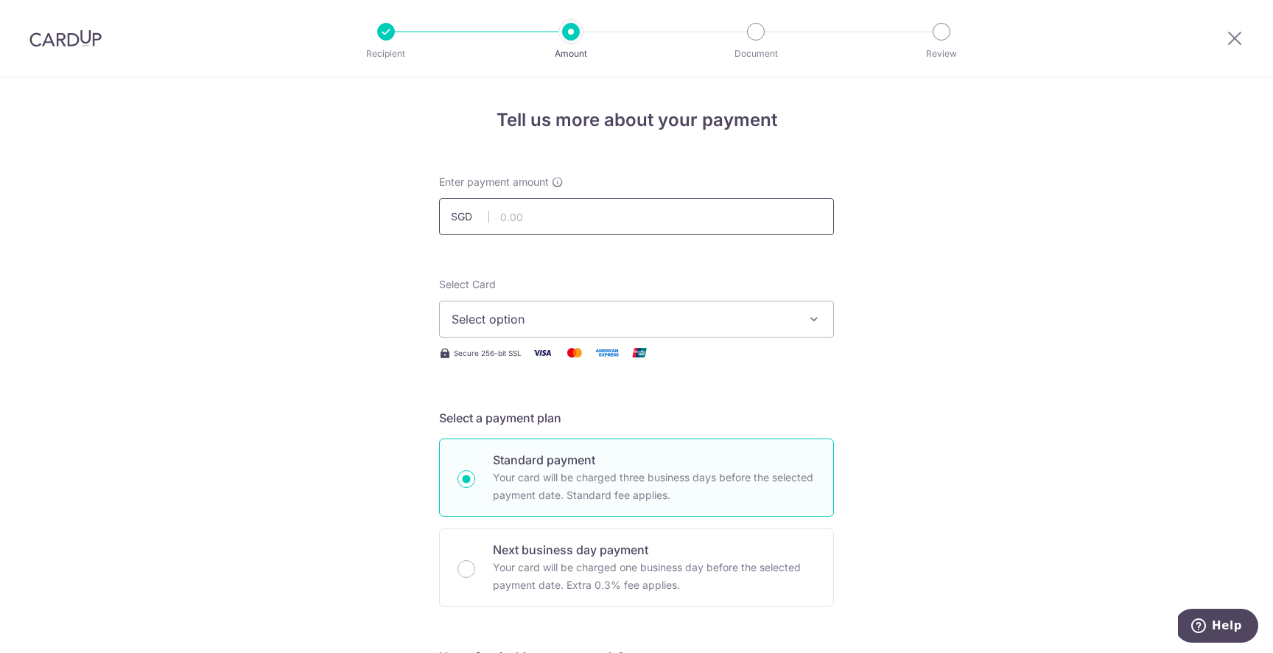
click at [595, 213] on input "text" at bounding box center [636, 216] width 395 height 37
type input "147.15"
click at [691, 318] on span "Select option" at bounding box center [623, 319] width 343 height 18
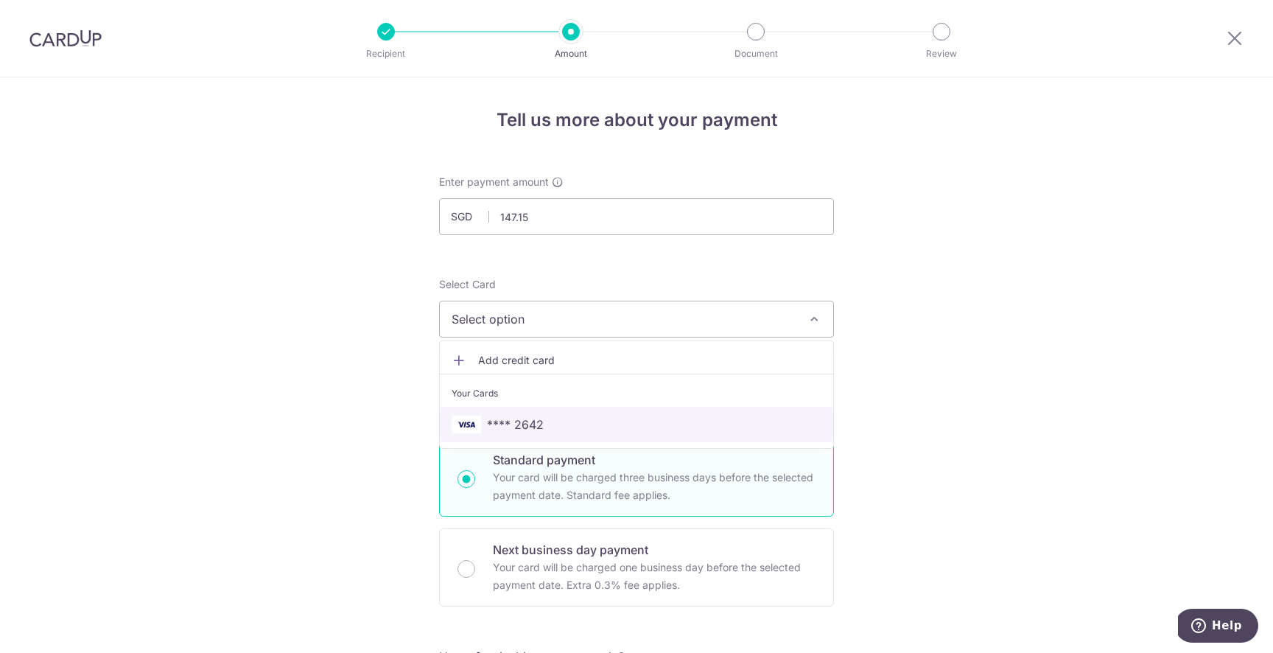
click at [673, 424] on span "**** 2642" at bounding box center [637, 425] width 370 height 18
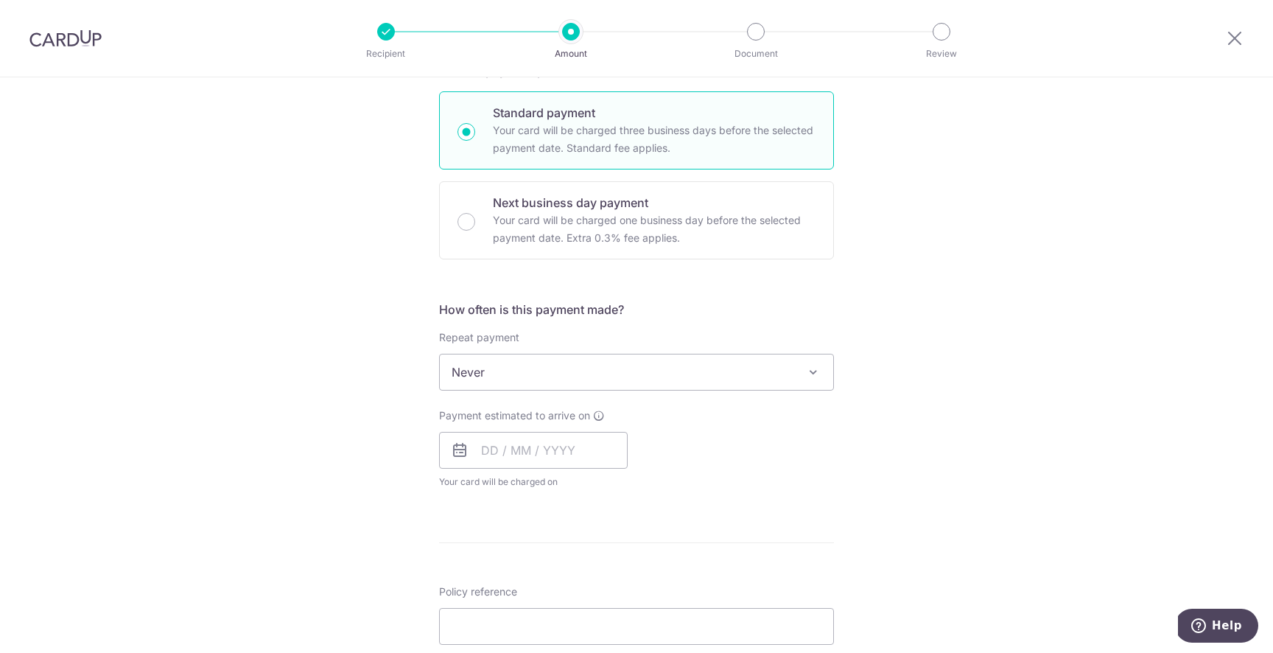
scroll to position [368, 0]
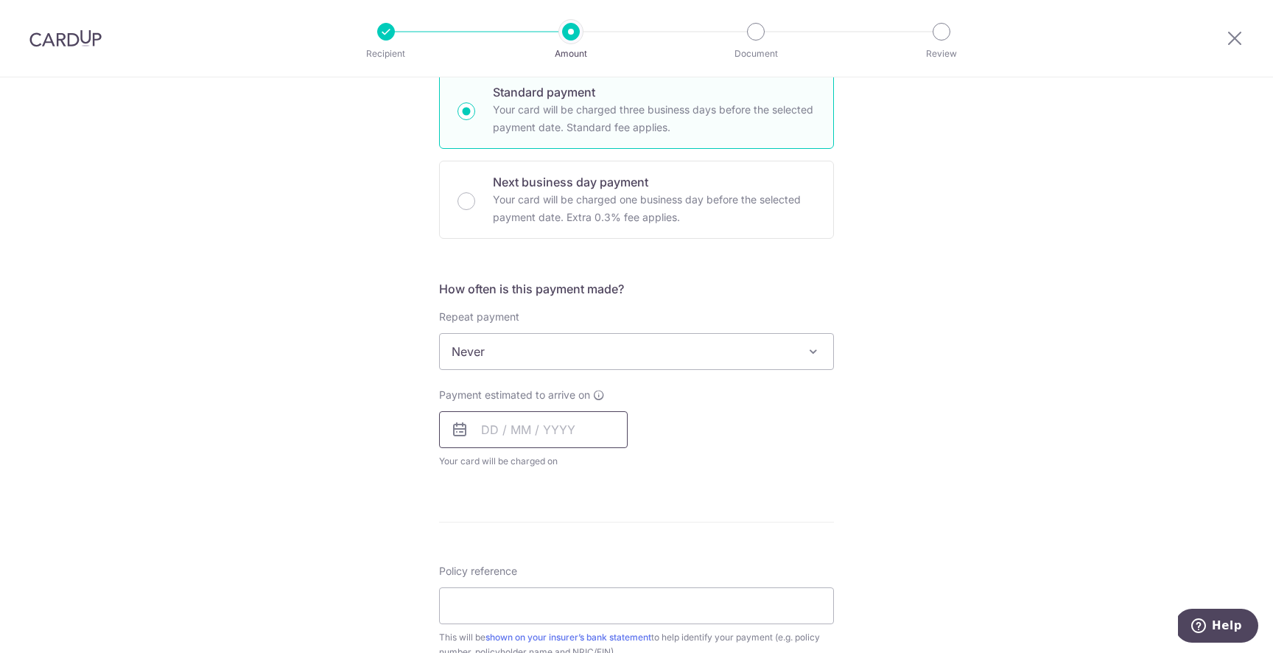
click at [567, 430] on input "text" at bounding box center [533, 429] width 189 height 37
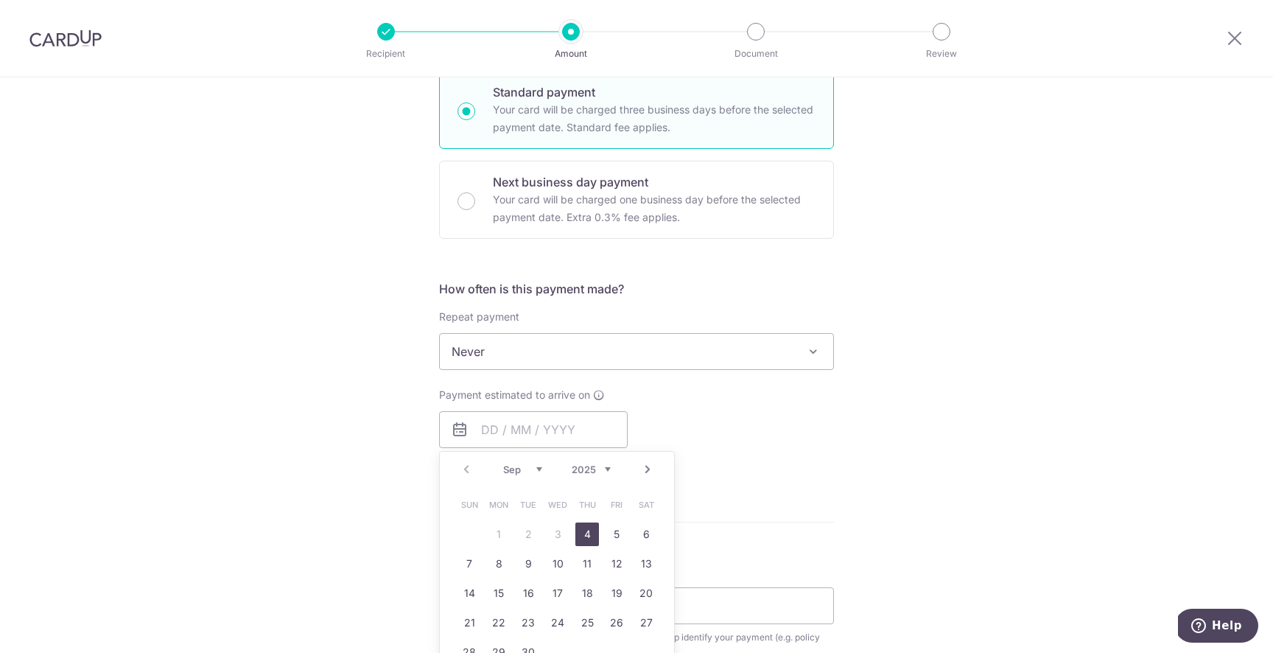
click at [639, 469] on link "Next" at bounding box center [648, 470] width 18 height 18
click at [525, 564] on link "7" at bounding box center [529, 564] width 24 height 24
type input "[DATE]"
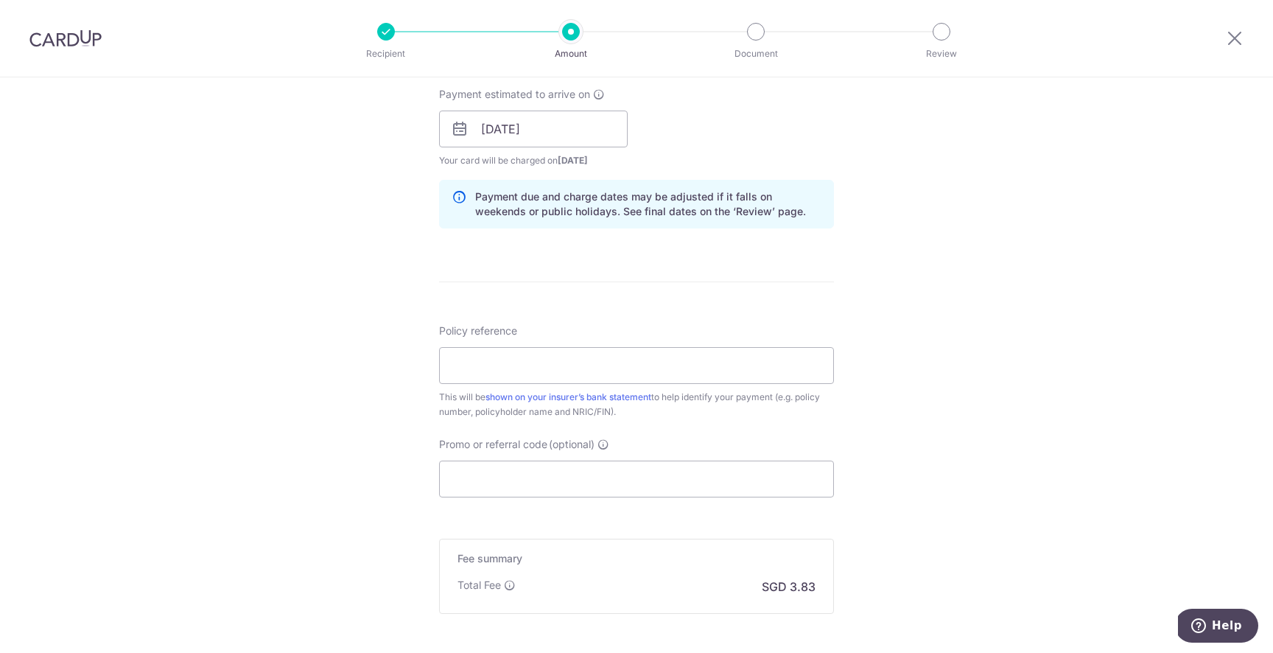
scroll to position [687, 0]
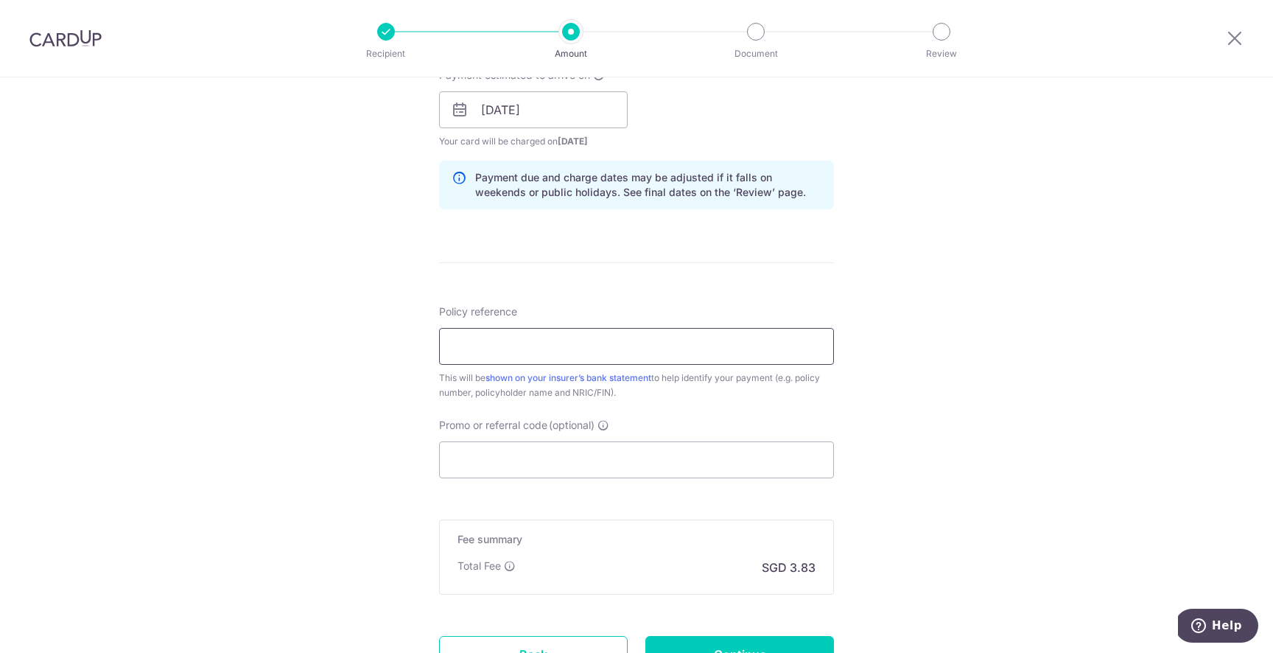
click at [634, 350] on input "Policy reference" at bounding box center [636, 346] width 395 height 37
type input "D24PAST02011993"
click at [528, 457] on input "Promo or referral code (optional)" at bounding box center [636, 459] width 395 height 37
type input "0"
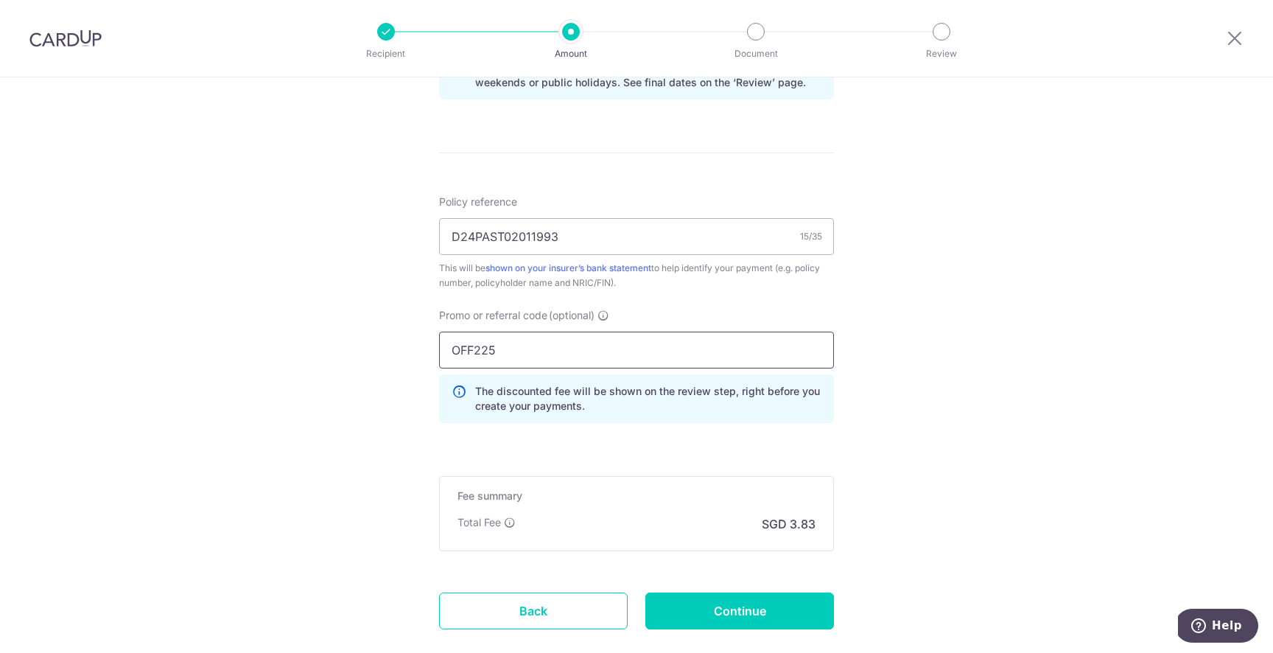
scroll to position [884, 0]
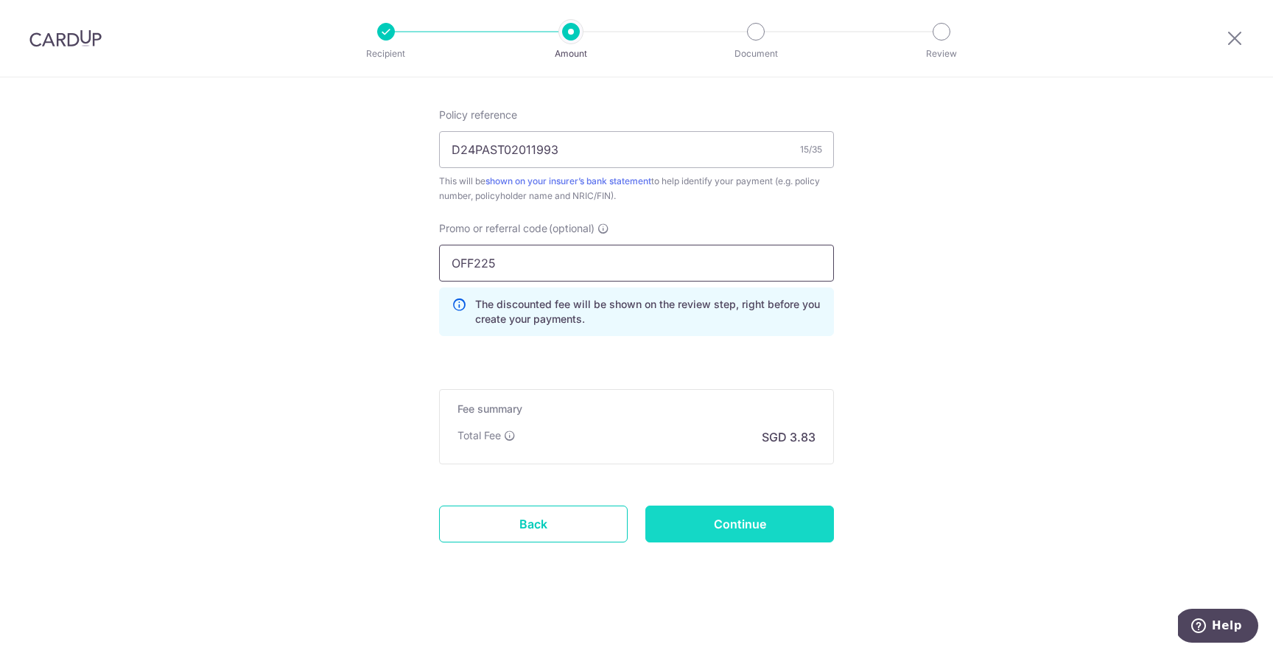
type input "OFF225"
click at [805, 520] on input "Continue" at bounding box center [739, 523] width 189 height 37
type input "Create Schedule"
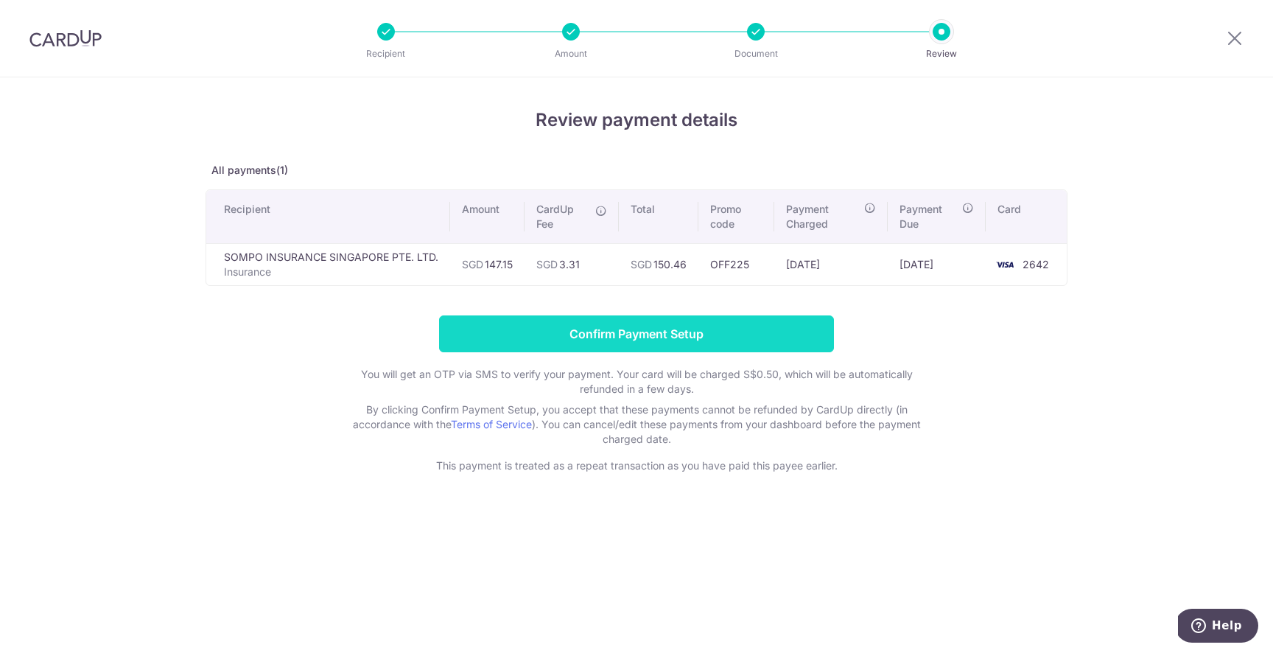
click at [768, 341] on input "Confirm Payment Setup" at bounding box center [636, 333] width 395 height 37
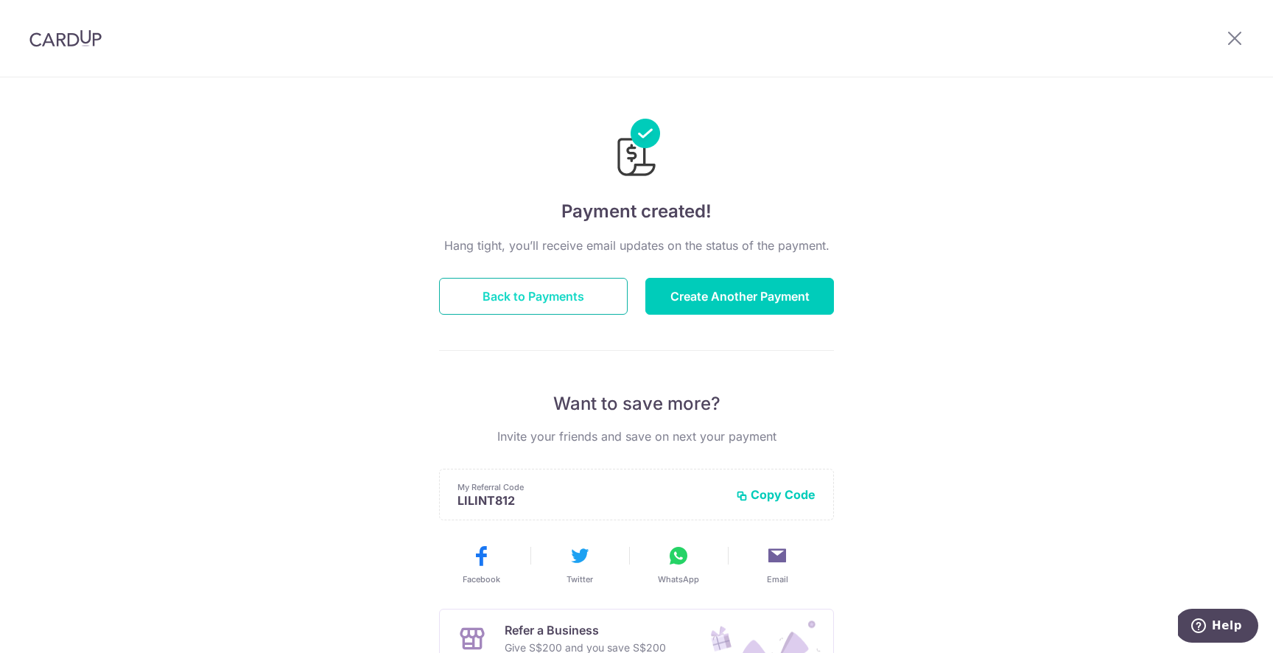
click at [575, 291] on button "Back to Payments" at bounding box center [533, 296] width 189 height 37
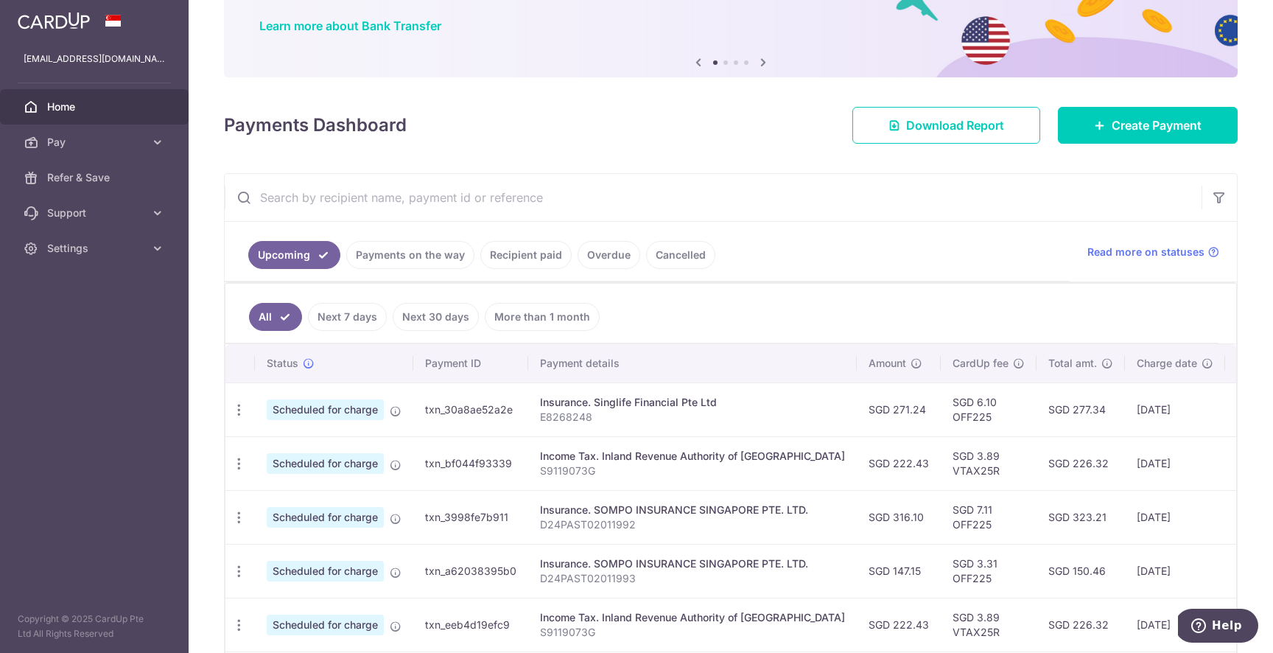
scroll to position [136, 0]
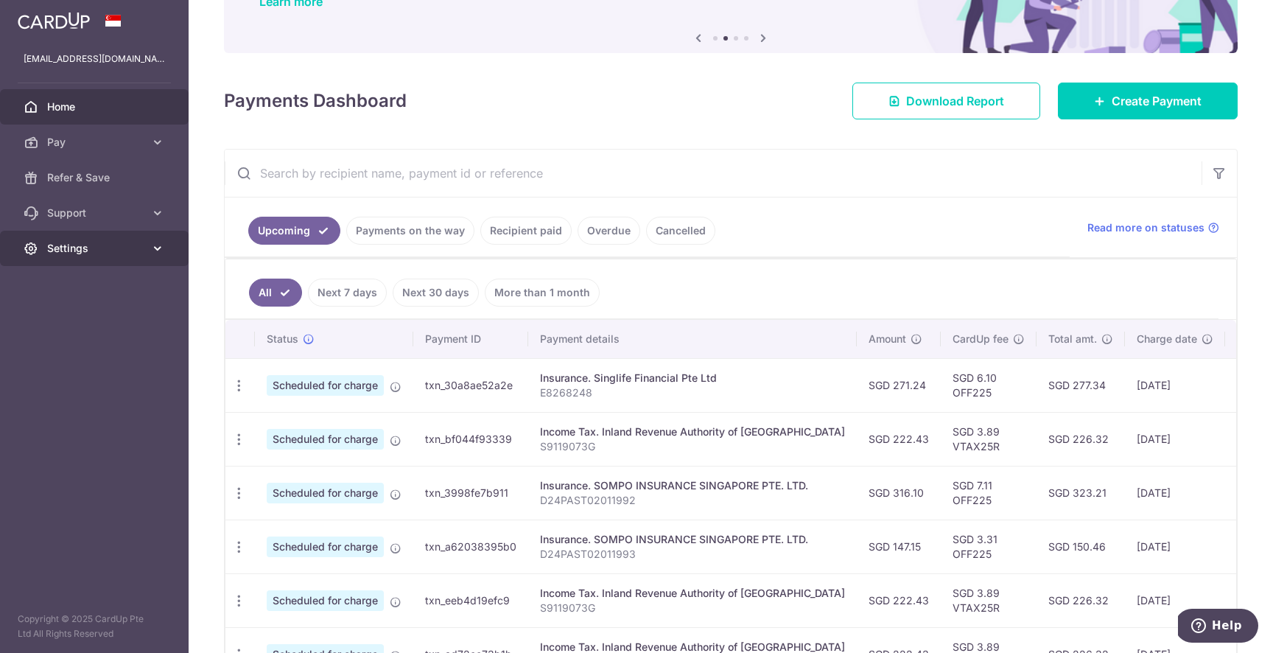
click at [102, 248] on span "Settings" at bounding box center [95, 248] width 97 height 15
click at [93, 320] on span "Logout" at bounding box center [95, 319] width 97 height 15
